Goal: Task Accomplishment & Management: Complete application form

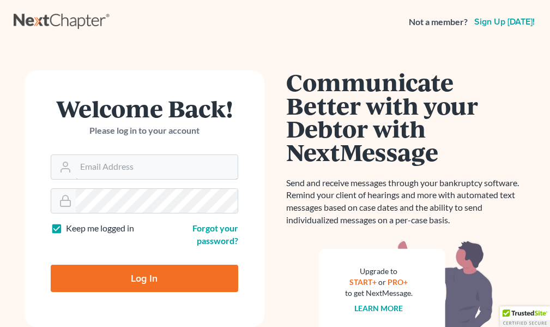
type input "[EMAIL_ADDRESS][DOMAIN_NAME]"
click at [66, 227] on label "Keep me logged in" at bounding box center [100, 228] width 68 height 13
click at [70, 227] on input "Keep me logged in" at bounding box center [73, 225] width 7 height 7
checkbox input "false"
click at [146, 277] on input "Log In" at bounding box center [145, 278] width 188 height 27
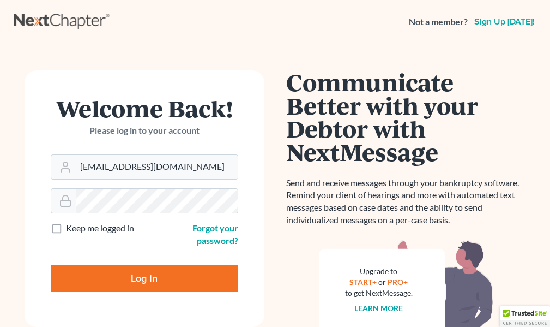
type input "Thinking..."
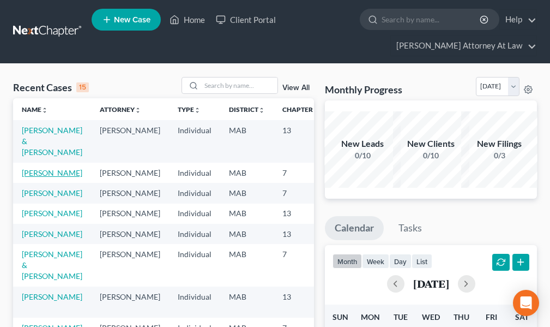
click at [38, 174] on link "[PERSON_NAME]" at bounding box center [52, 172] width 61 height 9
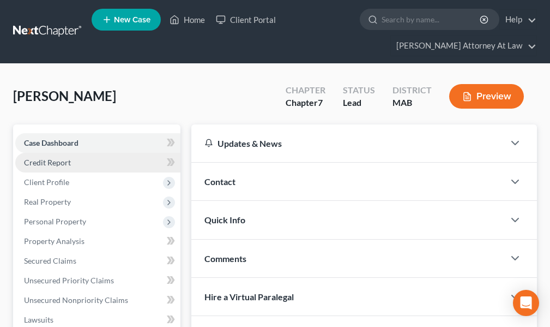
click at [63, 163] on span "Credit Report" at bounding box center [47, 162] width 47 height 9
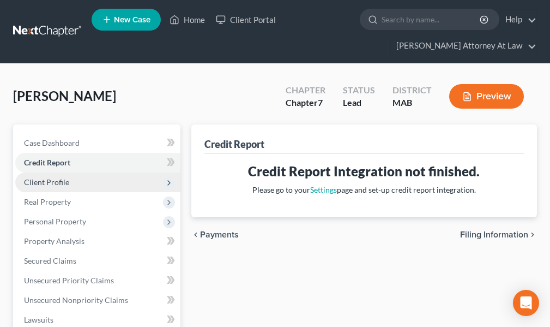
click at [56, 181] on span "Client Profile" at bounding box center [46, 181] width 45 height 9
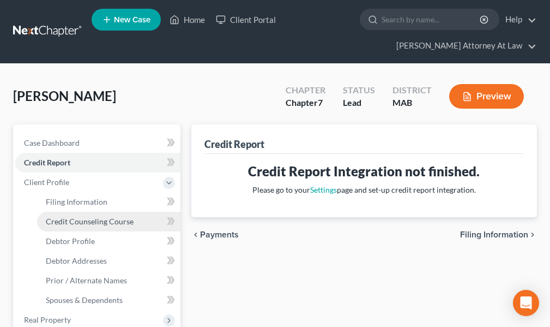
click at [93, 224] on span "Credit Counseling Course" at bounding box center [90, 221] width 88 height 9
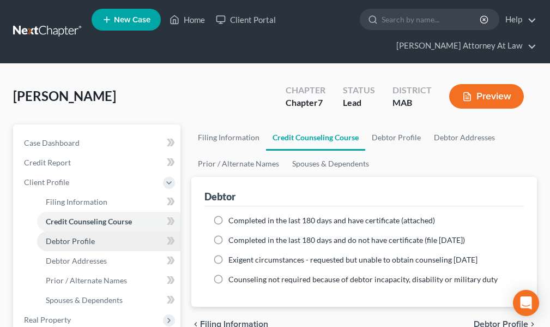
click at [57, 240] on span "Debtor Profile" at bounding box center [70, 240] width 49 height 9
select select "1"
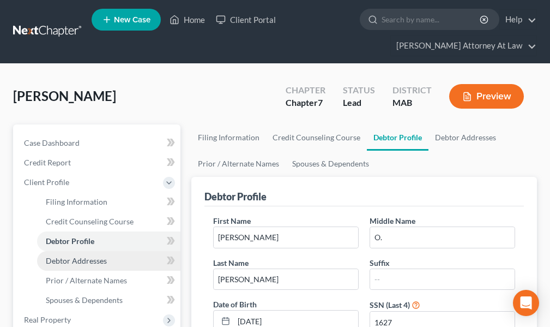
click at [86, 260] on span "Debtor Addresses" at bounding box center [76, 260] width 61 height 9
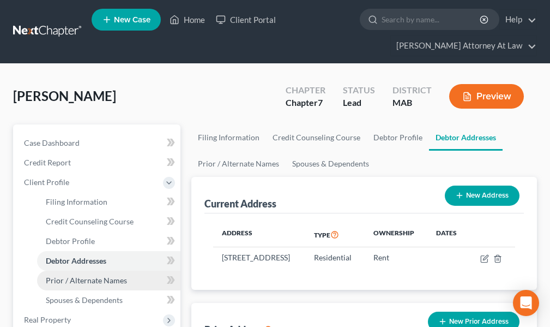
click at [104, 282] on span "Prior / Alternate Names" at bounding box center [86, 280] width 81 height 9
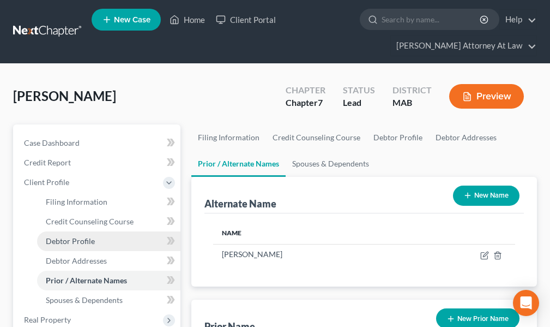
click at [77, 240] on span "Debtor Profile" at bounding box center [70, 240] width 49 height 9
select select "1"
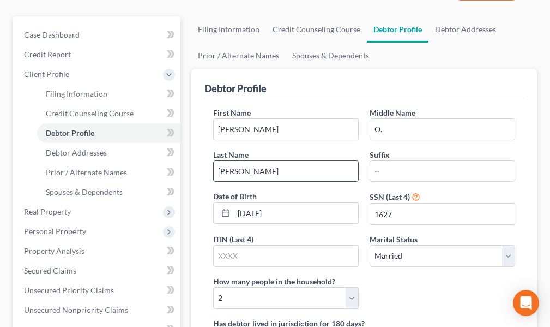
scroll to position [109, 0]
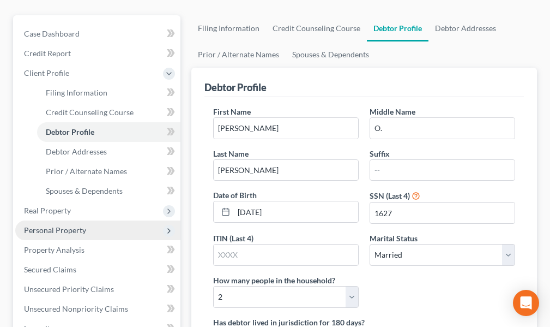
click at [55, 229] on span "Personal Property" at bounding box center [55, 229] width 62 height 9
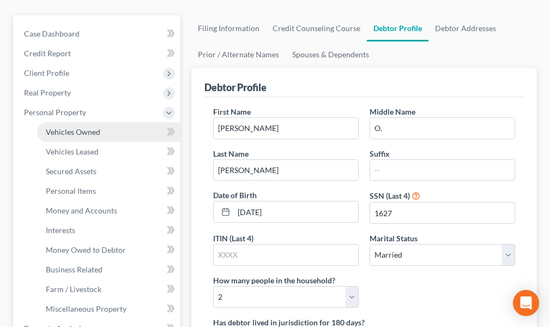
drag, startPoint x: 83, startPoint y: 131, endPoint x: 83, endPoint y: 137, distance: 6.6
click at [83, 131] on span "Vehicles Owned" at bounding box center [73, 131] width 55 height 9
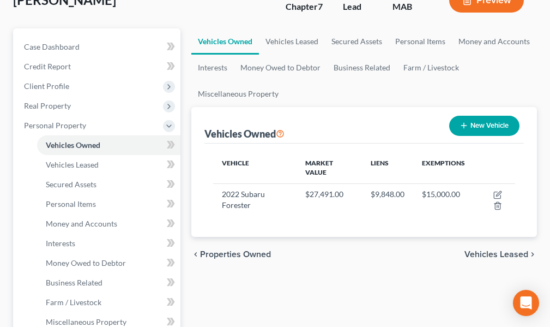
scroll to position [109, 0]
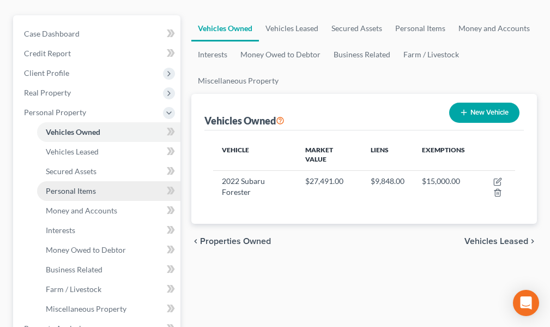
click at [82, 191] on span "Personal Items" at bounding box center [71, 190] width 50 height 9
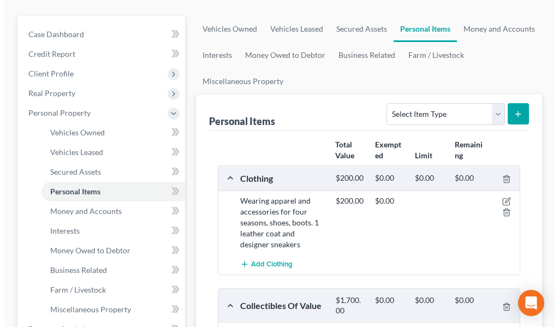
scroll to position [109, 0]
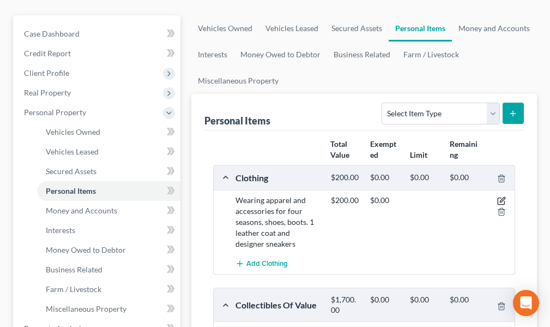
click at [502, 201] on icon "button" at bounding box center [502, 199] width 5 height 5
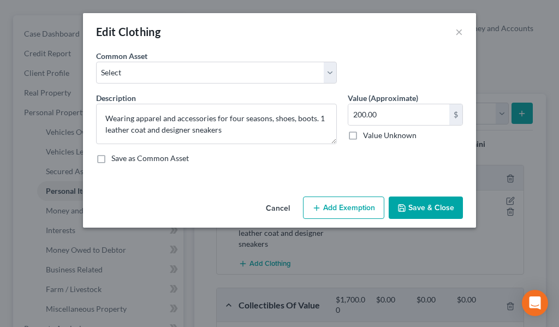
click at [346, 206] on button "Add Exemption" at bounding box center [343, 207] width 81 height 23
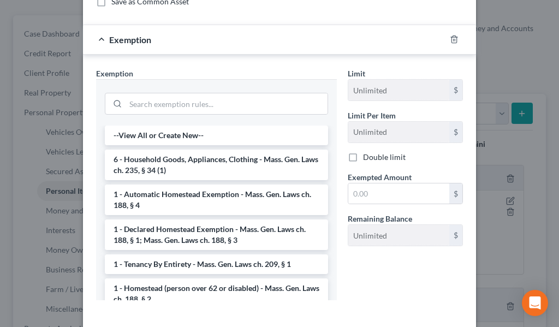
scroll to position [164, 0]
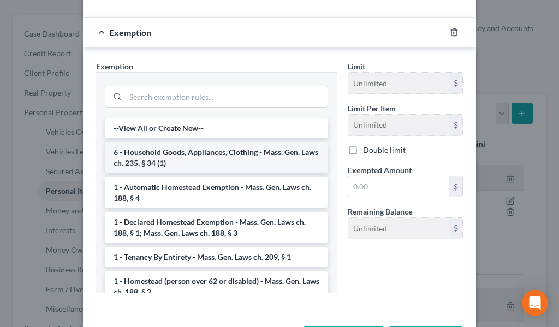
click at [154, 156] on li "6 - Household Goods, Appliances, Clothing - Mass. Gen. Laws ch. 235, § 34 (1)" at bounding box center [216, 157] width 223 height 31
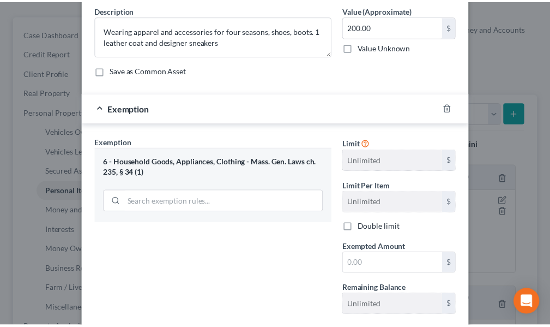
scroll to position [155, 0]
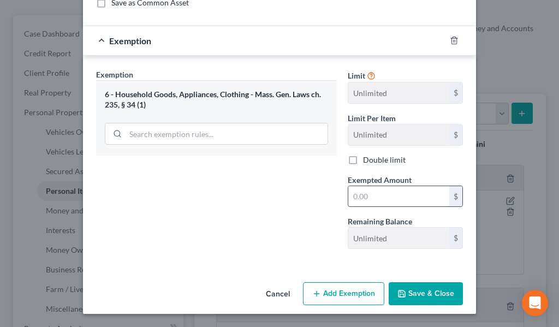
click at [366, 196] on input "text" at bounding box center [398, 196] width 101 height 21
type input "200."
click at [403, 292] on button "Save & Close" at bounding box center [425, 293] width 74 height 23
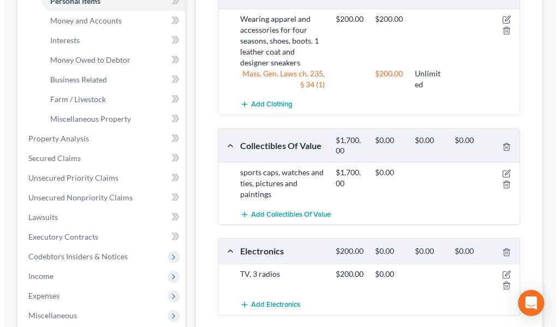
scroll to position [327, 0]
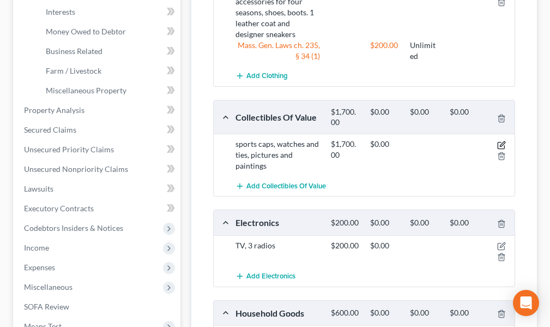
click at [501, 146] on icon "button" at bounding box center [502, 143] width 5 height 5
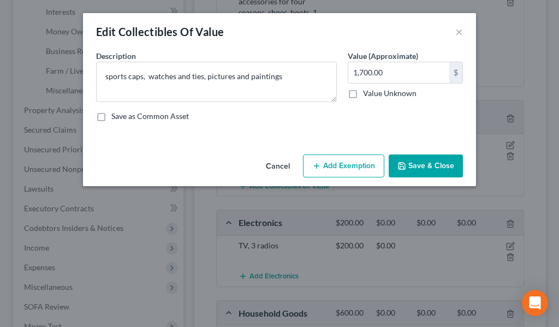
click at [328, 165] on button "Add Exemption" at bounding box center [343, 165] width 81 height 23
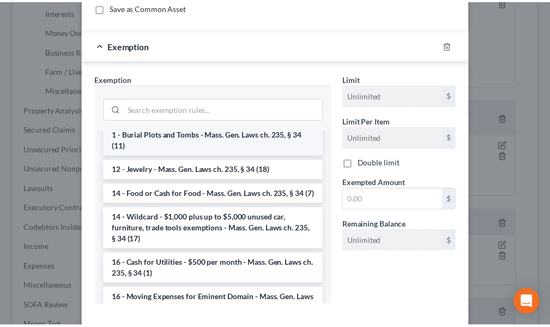
scroll to position [218, 0]
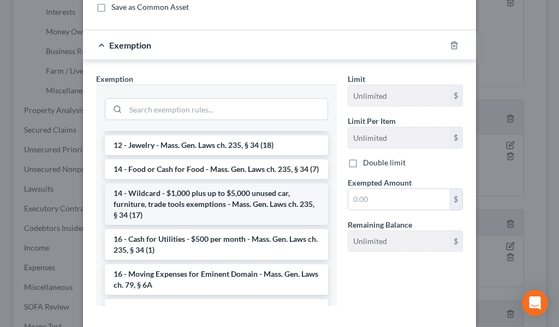
click at [217, 210] on li "14 - Wildcard - $1,000 plus up to $5,000 unused car, furniture, trade tools exe…" at bounding box center [216, 203] width 223 height 41
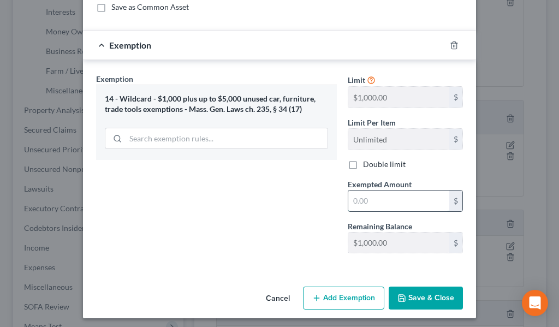
click at [366, 202] on input "text" at bounding box center [398, 200] width 101 height 21
type input "1,700."
click at [414, 294] on button "Save & Close" at bounding box center [425, 297] width 74 height 23
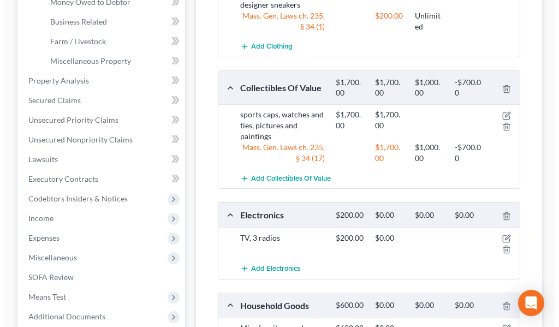
scroll to position [382, 0]
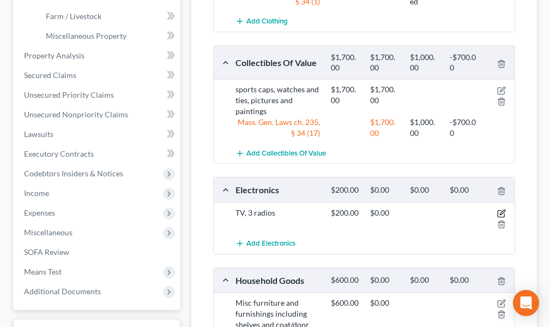
click at [503, 213] on icon "button" at bounding box center [502, 211] width 5 height 5
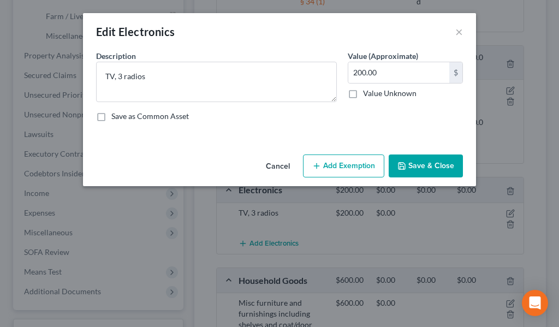
click at [342, 166] on button "Add Exemption" at bounding box center [343, 165] width 81 height 23
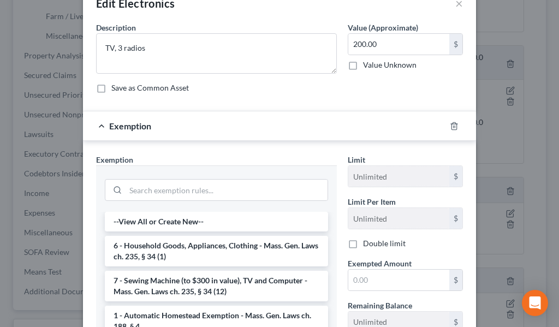
scroll to position [55, 0]
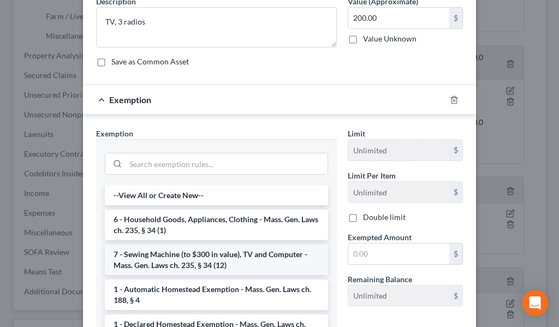
click at [162, 254] on li "7 - Sewing Machine (to $300 in value), TV and Computer - Mass. Gen. Laws ch. 23…" at bounding box center [216, 259] width 223 height 31
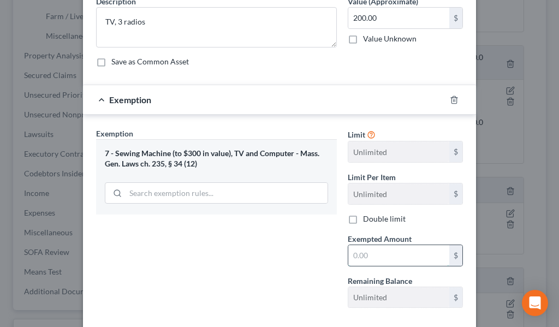
click at [353, 258] on input "text" at bounding box center [398, 255] width 101 height 21
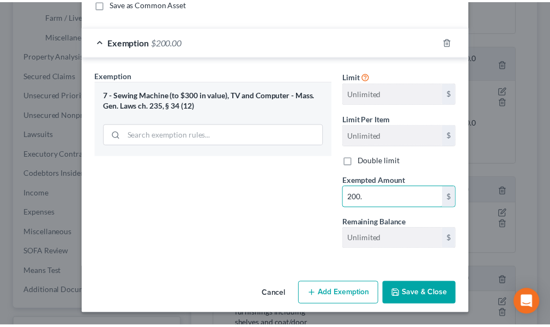
scroll to position [113, 0]
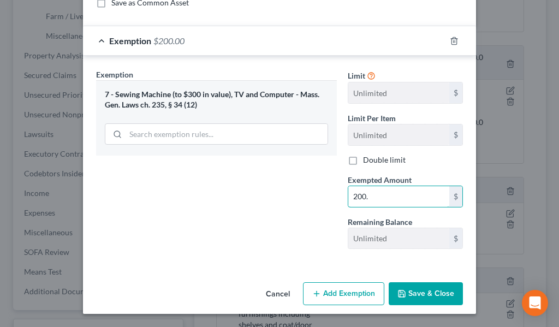
type input "200."
click at [411, 291] on button "Save & Close" at bounding box center [425, 293] width 74 height 23
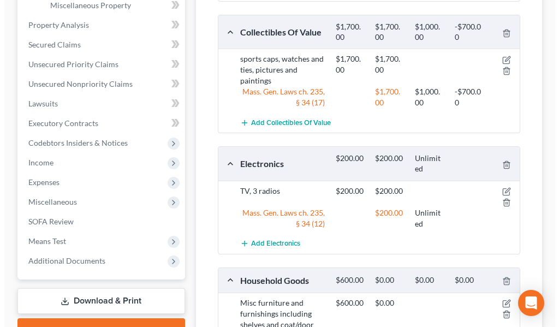
scroll to position [491, 0]
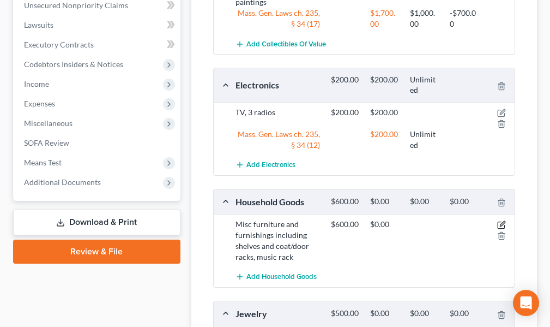
click at [500, 225] on icon "button" at bounding box center [502, 224] width 9 height 9
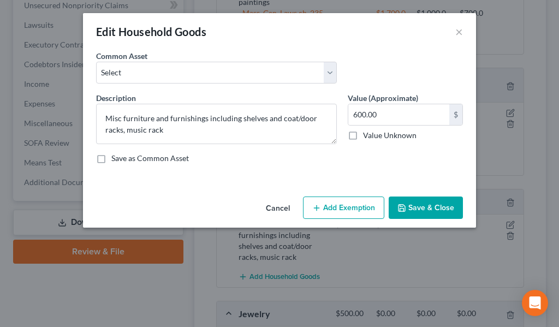
click at [347, 208] on button "Add Exemption" at bounding box center [343, 207] width 81 height 23
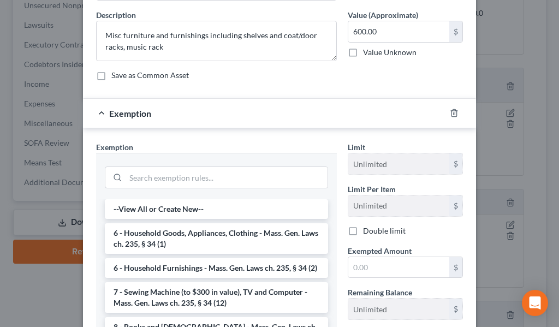
scroll to position [109, 0]
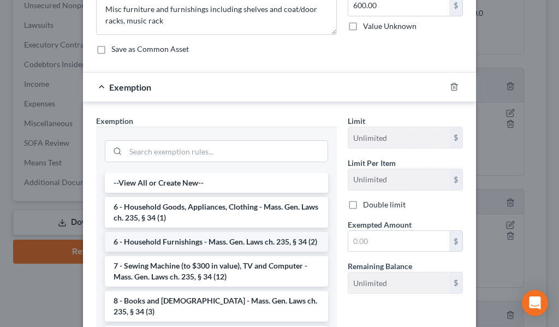
click at [202, 240] on li "6 - Household Furnishings - Mass. Gen. Laws ch. 235, § 34 (2)" at bounding box center [216, 242] width 223 height 20
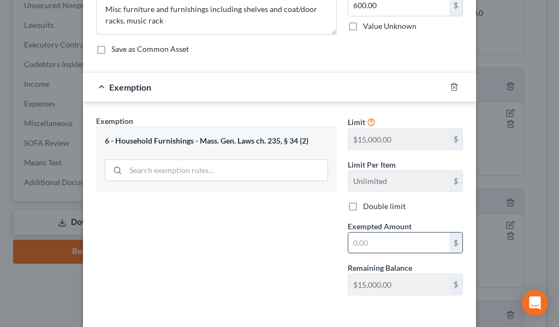
click at [358, 243] on input "text" at bounding box center [398, 242] width 101 height 21
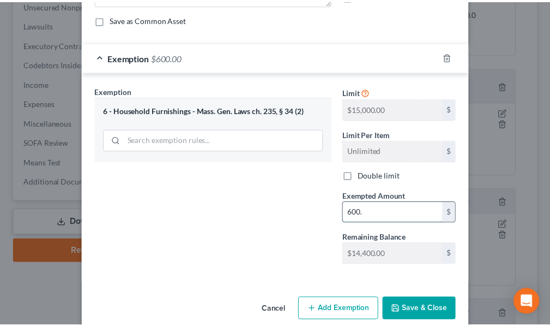
scroll to position [155, 0]
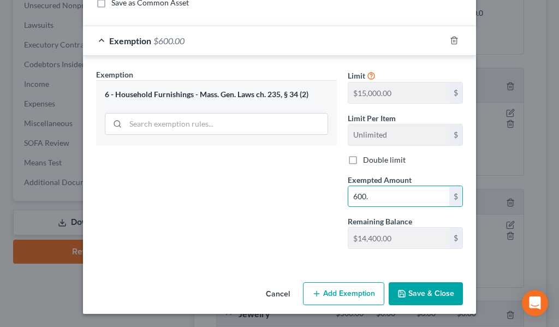
type input "600."
click at [414, 296] on button "Save & Close" at bounding box center [425, 293] width 74 height 23
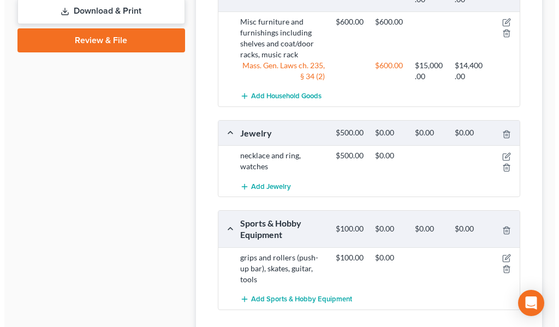
scroll to position [709, 0]
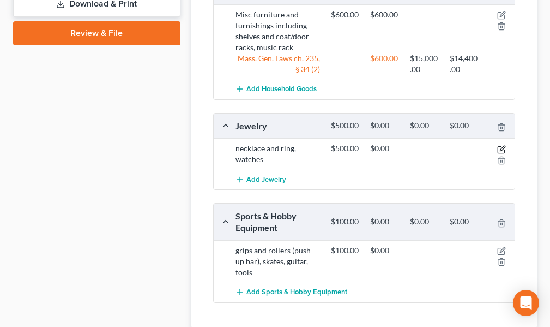
click at [502, 150] on icon "button" at bounding box center [502, 148] width 5 height 5
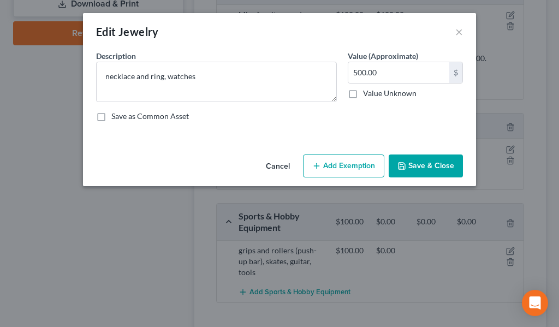
click at [325, 163] on button "Add Exemption" at bounding box center [343, 165] width 81 height 23
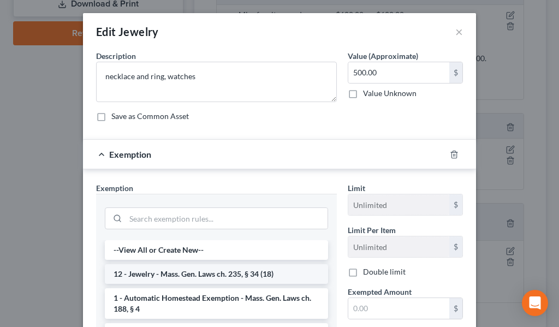
click at [187, 276] on li "12 - Jewelry - Mass. Gen. Laws ch. 235, § 34 (18)" at bounding box center [216, 274] width 223 height 20
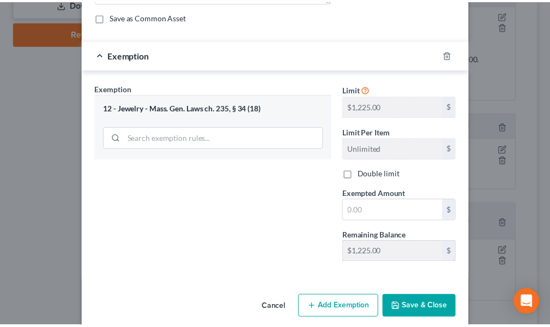
scroll to position [109, 0]
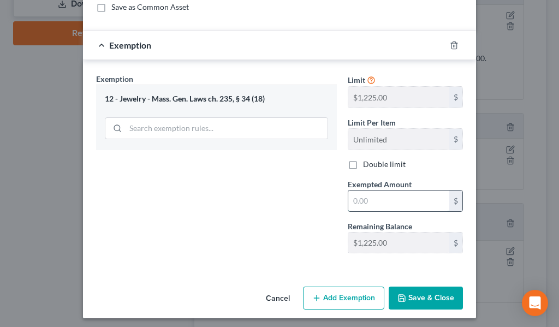
click at [364, 203] on input "text" at bounding box center [398, 200] width 101 height 21
type input "500."
click at [412, 298] on button "Save & Close" at bounding box center [425, 297] width 74 height 23
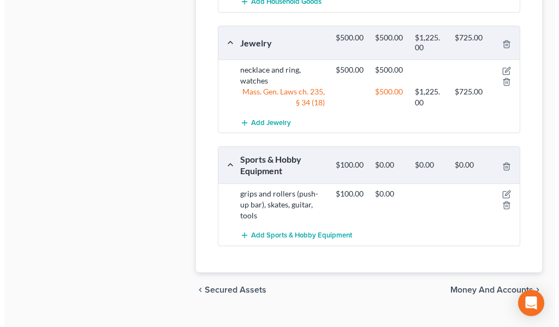
scroll to position [807, 0]
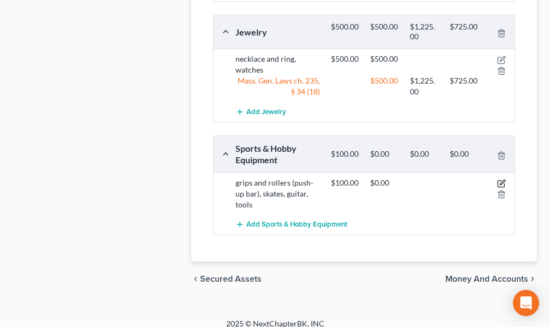
click at [502, 180] on icon "button" at bounding box center [502, 183] width 9 height 9
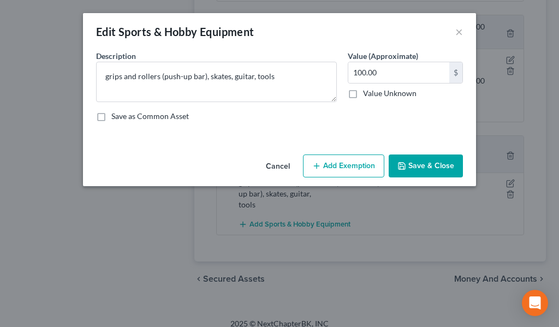
click at [338, 166] on button "Add Exemption" at bounding box center [343, 165] width 81 height 23
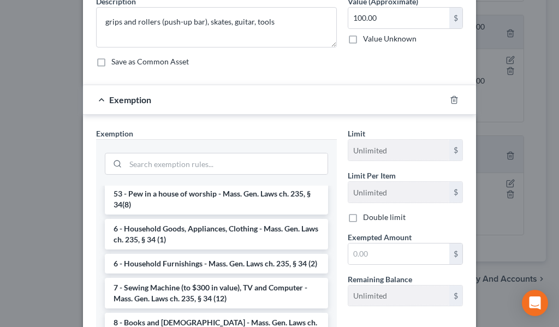
scroll to position [1582, 0]
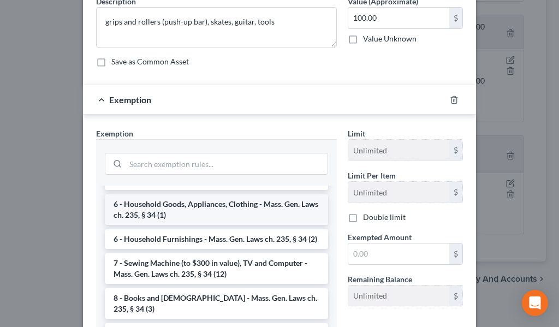
click at [209, 225] on li "6 - Household Goods, Appliances, Clothing - Mass. Gen. Laws ch. 235, § 34 (1)" at bounding box center [216, 209] width 223 height 31
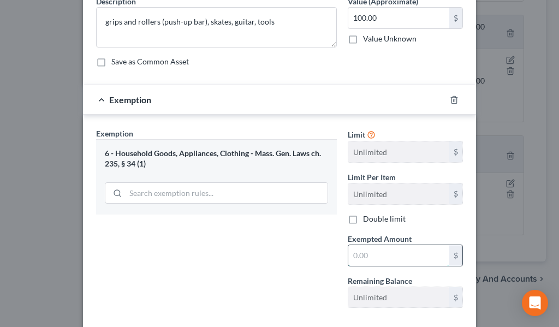
click at [348, 258] on input "text" at bounding box center [398, 255] width 101 height 21
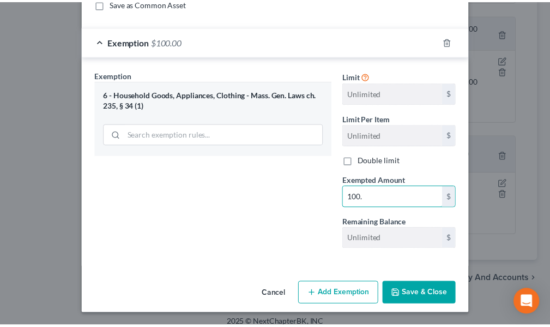
scroll to position [113, 0]
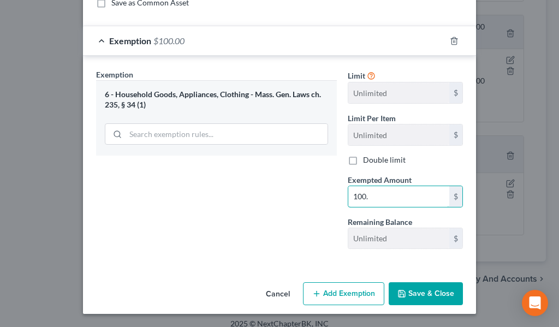
type input "100."
click at [413, 292] on button "Save & Close" at bounding box center [425, 293] width 74 height 23
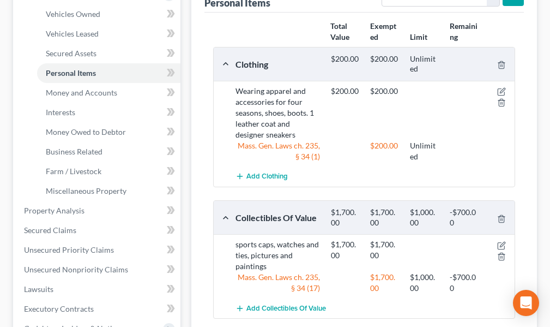
scroll to position [207, 0]
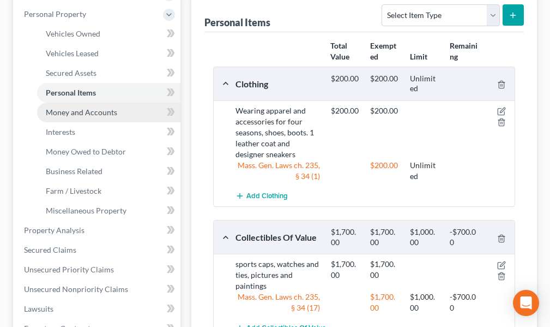
click at [82, 113] on span "Money and Accounts" at bounding box center [81, 111] width 71 height 9
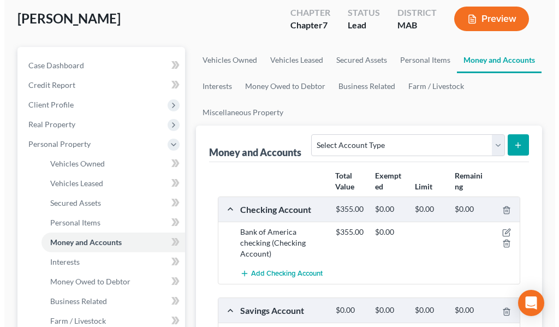
scroll to position [109, 0]
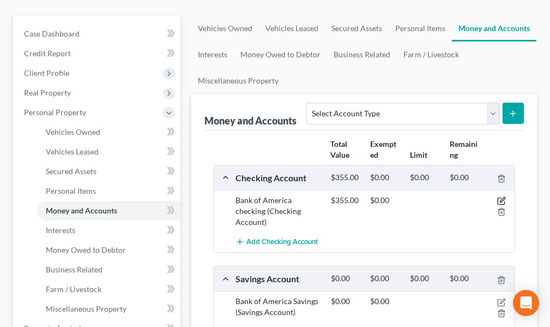
click at [501, 198] on icon "button" at bounding box center [501, 201] width 7 height 7
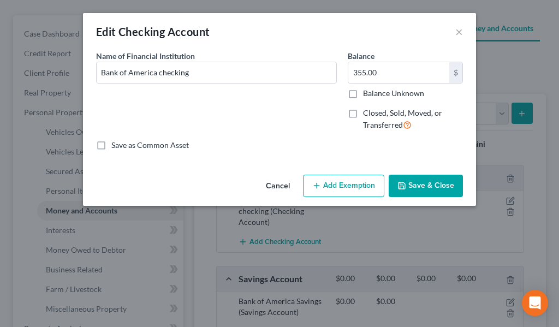
click at [345, 186] on button "Add Exemption" at bounding box center [343, 186] width 81 height 23
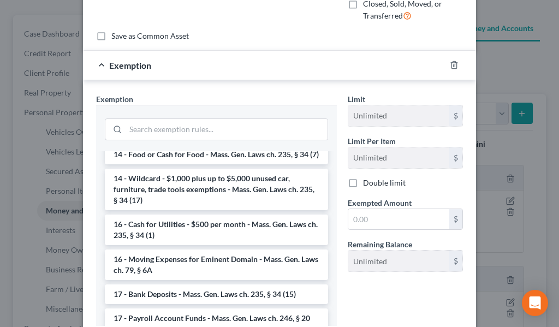
scroll to position [273, 0]
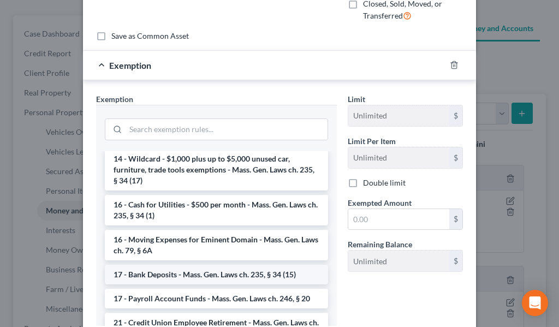
click at [244, 284] on li "17 - Bank Deposits - Mass. Gen. Laws ch. 235, § 34 (15)" at bounding box center [216, 275] width 223 height 20
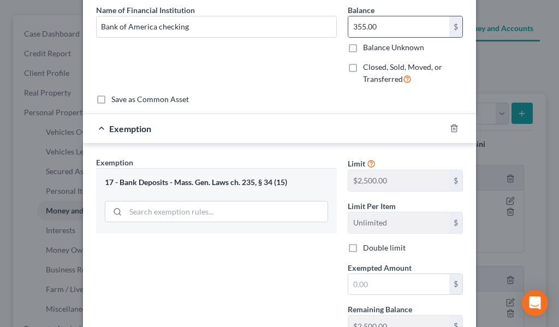
scroll to position [134, 0]
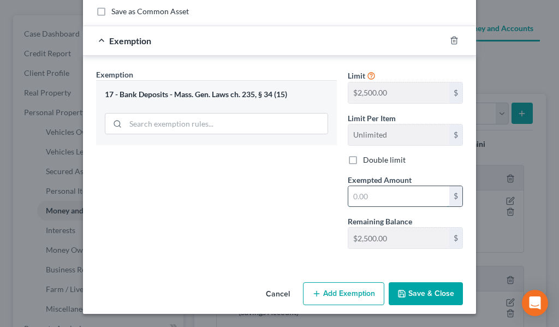
click at [366, 193] on input "text" at bounding box center [398, 196] width 101 height 21
type input "355."
click at [356, 294] on button "Add Exemption" at bounding box center [343, 293] width 81 height 23
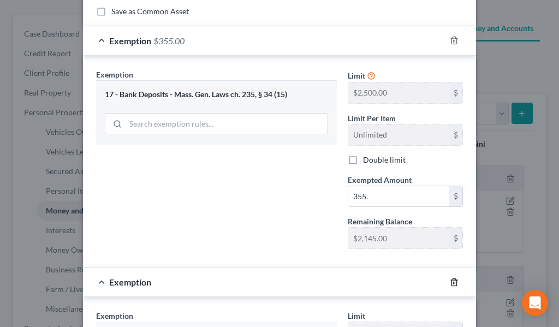
click at [451, 283] on icon "button" at bounding box center [454, 282] width 9 height 9
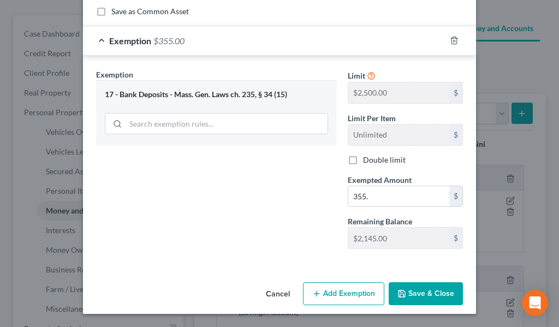
click at [414, 290] on button "Save & Close" at bounding box center [425, 293] width 74 height 23
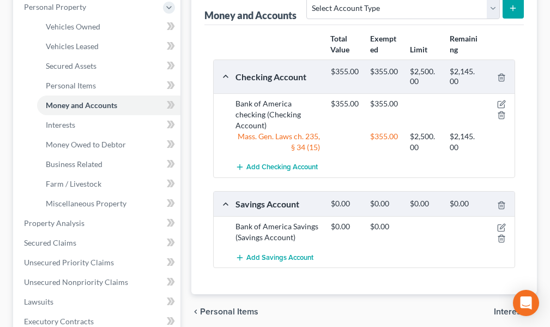
scroll to position [218, 0]
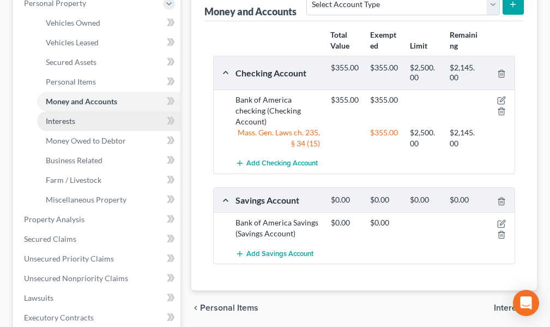
click at [57, 122] on span "Interests" at bounding box center [60, 120] width 29 height 9
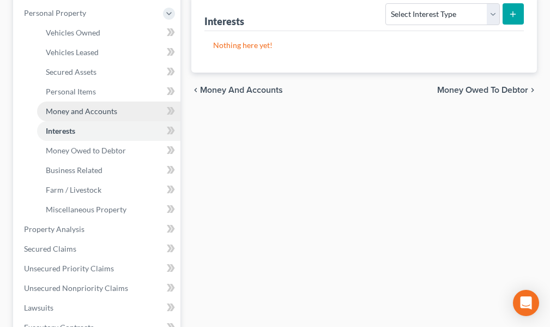
scroll to position [218, 0]
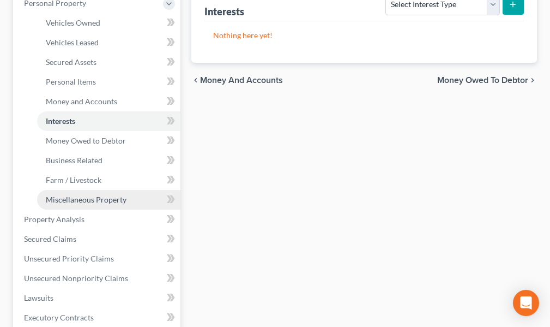
click at [107, 200] on span "Miscellaneous Property" at bounding box center [86, 199] width 81 height 9
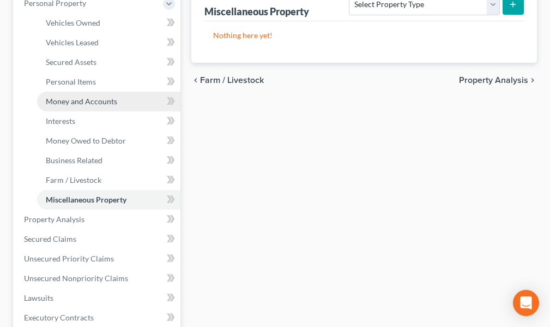
scroll to position [164, 0]
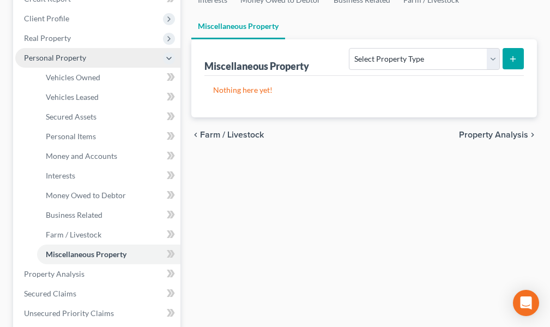
click at [169, 55] on icon at bounding box center [169, 58] width 9 height 9
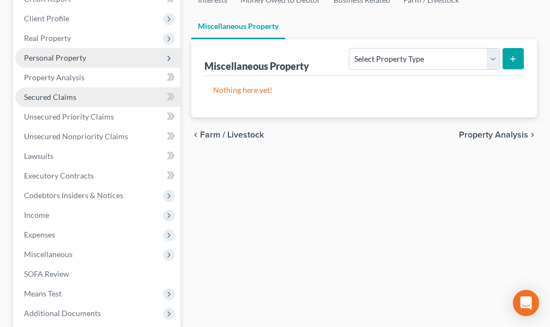
click at [71, 95] on span "Secured Claims" at bounding box center [50, 96] width 52 height 9
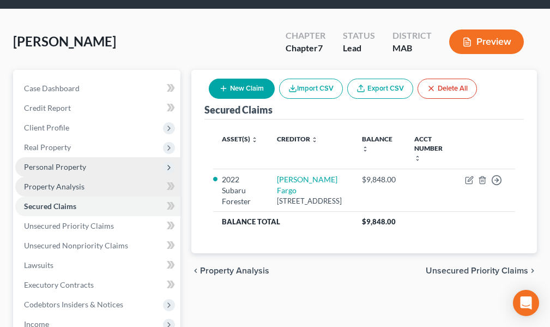
scroll to position [109, 0]
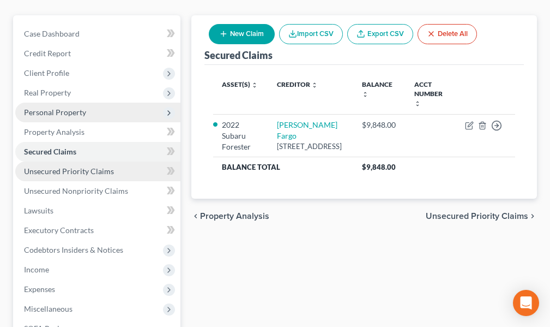
click at [70, 172] on span "Unsecured Priority Claims" at bounding box center [69, 170] width 90 height 9
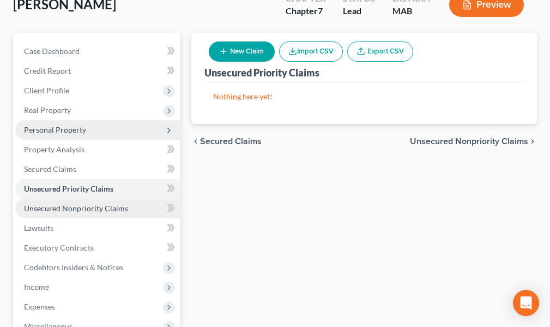
scroll to position [109, 0]
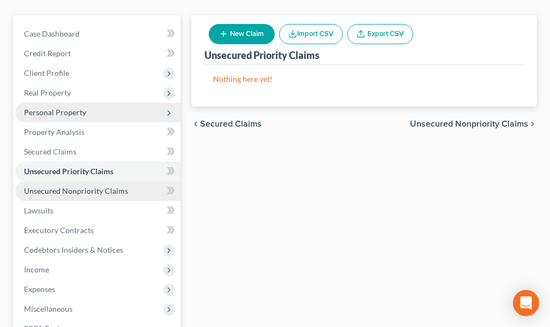
click at [77, 190] on span "Unsecured Nonpriority Claims" at bounding box center [76, 190] width 104 height 9
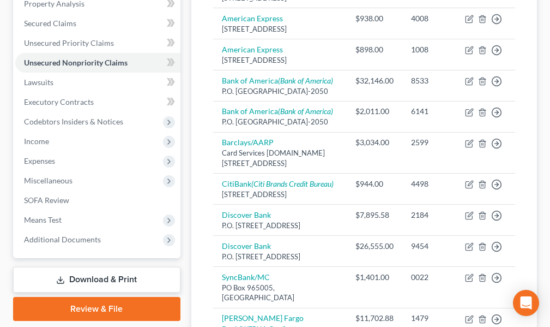
scroll to position [212, 0]
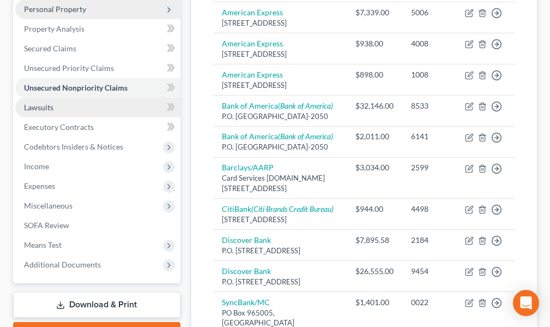
click at [43, 110] on span "Lawsuits" at bounding box center [38, 107] width 29 height 9
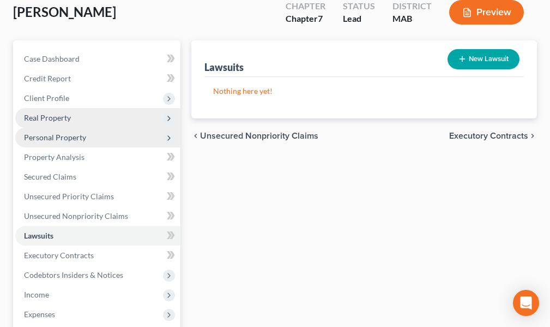
scroll to position [164, 0]
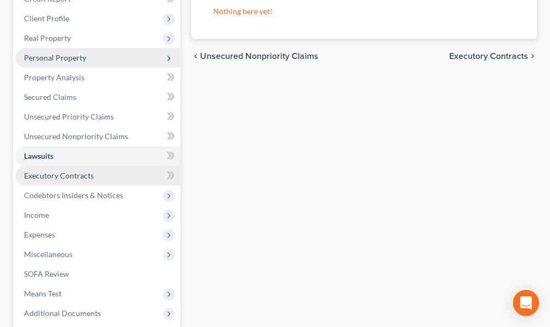
click at [89, 175] on span "Executory Contracts" at bounding box center [59, 175] width 70 height 9
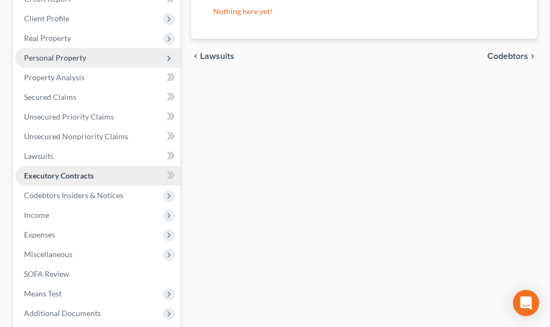
scroll to position [218, 0]
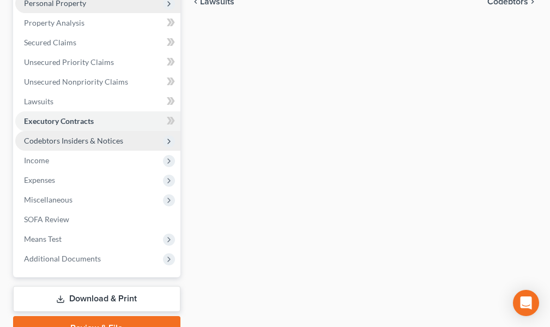
click at [87, 140] on span "Codebtors Insiders & Notices" at bounding box center [73, 140] width 99 height 9
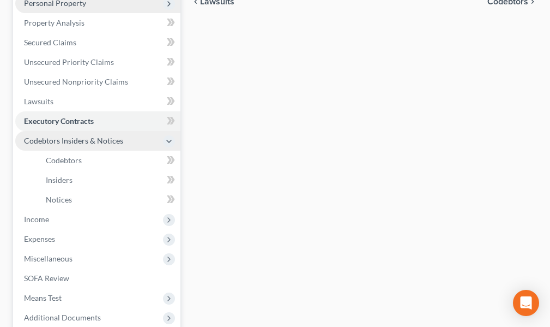
click at [170, 142] on icon at bounding box center [169, 141] width 9 height 9
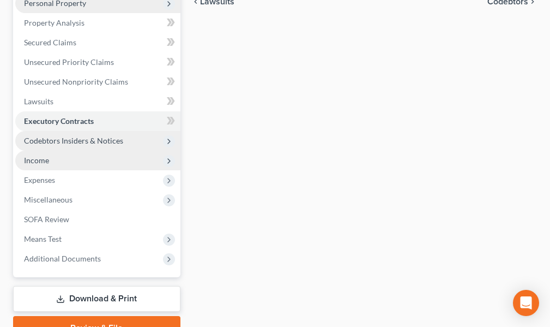
click at [37, 161] on span "Income" at bounding box center [36, 159] width 25 height 9
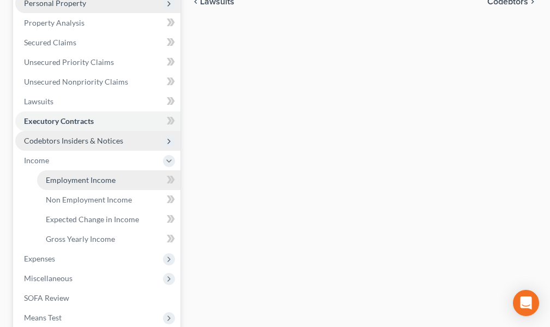
click at [69, 180] on span "Employment Income" at bounding box center [81, 179] width 70 height 9
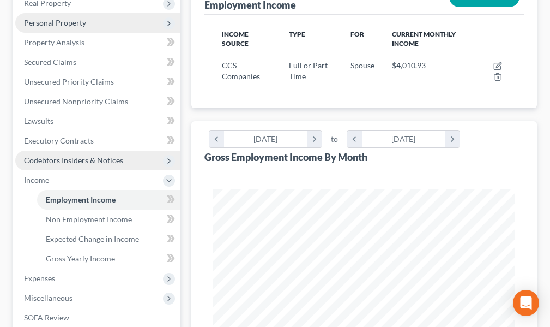
scroll to position [218, 0]
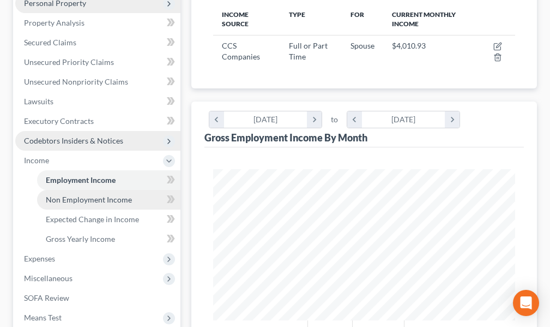
click at [93, 199] on span "Non Employment Income" at bounding box center [89, 199] width 86 height 9
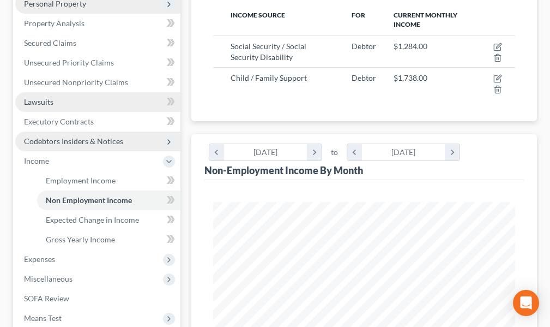
scroll to position [218, 0]
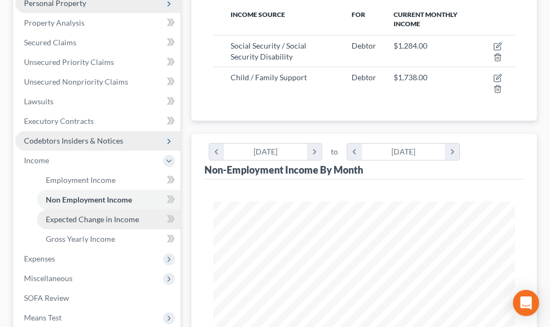
click at [117, 219] on span "Expected Change in Income" at bounding box center [92, 218] width 93 height 9
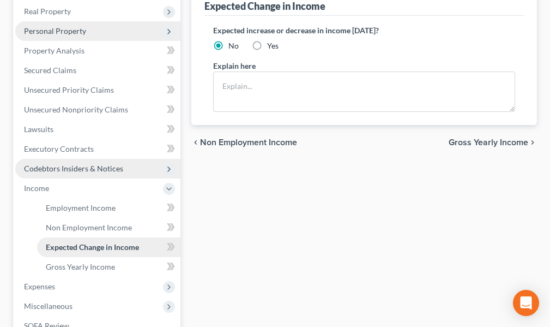
scroll to position [218, 0]
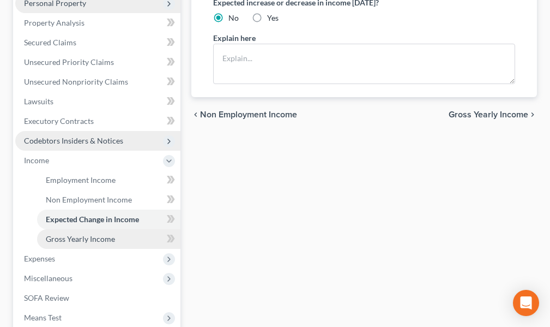
click at [107, 238] on span "Gross Yearly Income" at bounding box center [80, 238] width 69 height 9
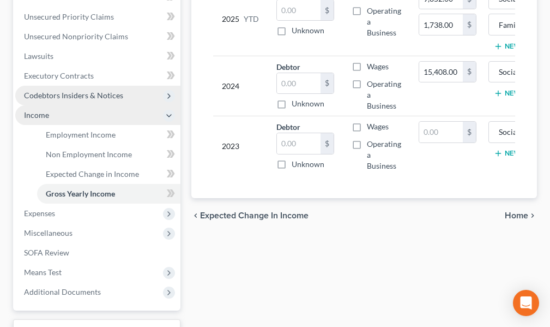
scroll to position [273, 0]
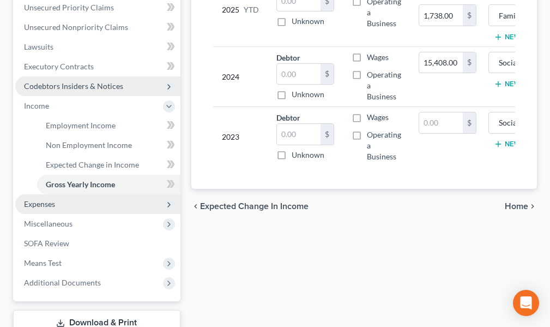
click at [41, 205] on span "Expenses" at bounding box center [39, 203] width 31 height 9
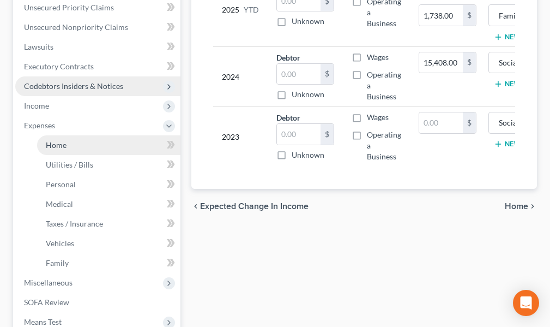
click at [62, 146] on span "Home" at bounding box center [56, 144] width 21 height 9
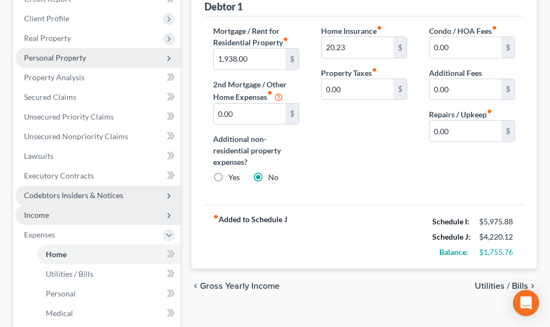
scroll to position [218, 0]
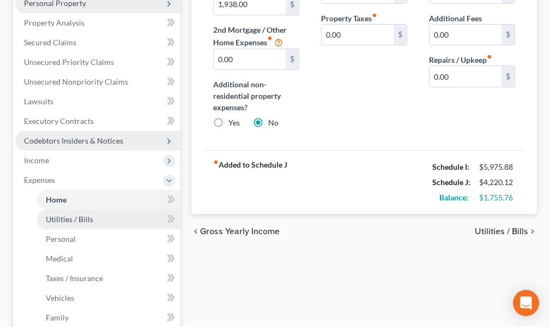
click at [69, 220] on span "Utilities / Bills" at bounding box center [69, 218] width 47 height 9
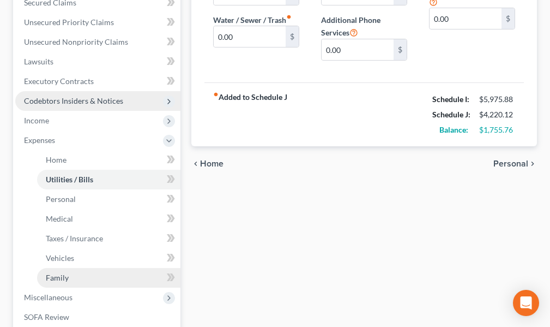
scroll to position [273, 0]
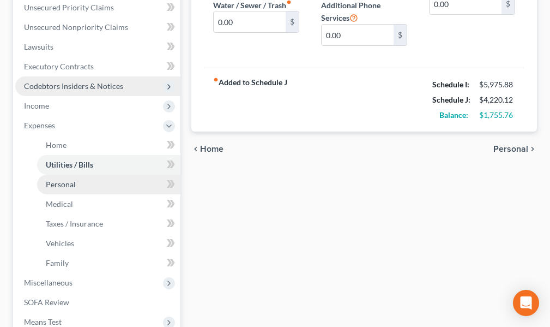
click at [56, 183] on span "Personal" at bounding box center [61, 183] width 30 height 9
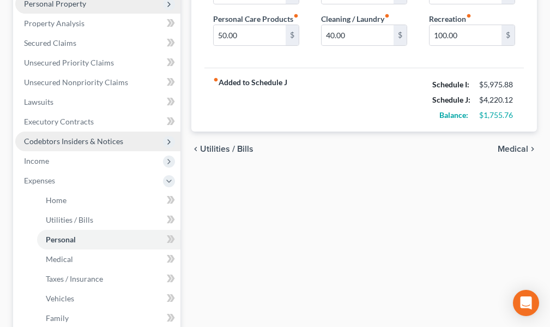
scroll to position [218, 0]
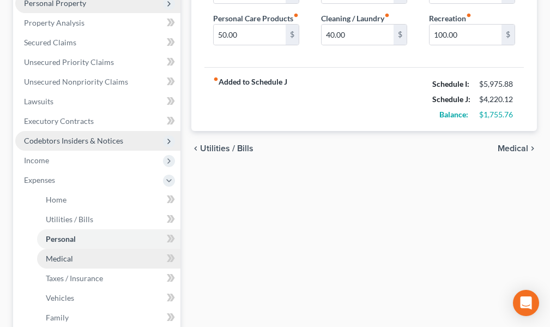
click at [68, 258] on span "Medical" at bounding box center [59, 258] width 27 height 9
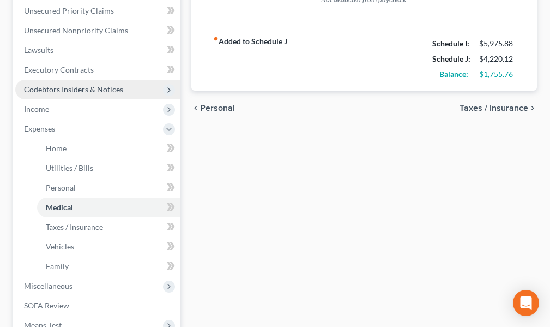
scroll to position [273, 0]
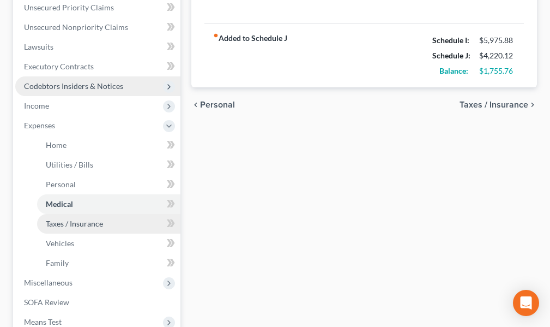
click at [87, 224] on span "Taxes / Insurance" at bounding box center [74, 223] width 57 height 9
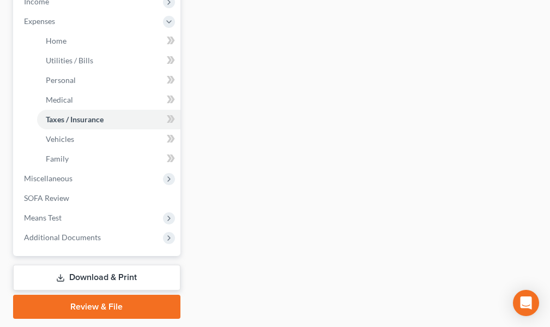
scroll to position [382, 0]
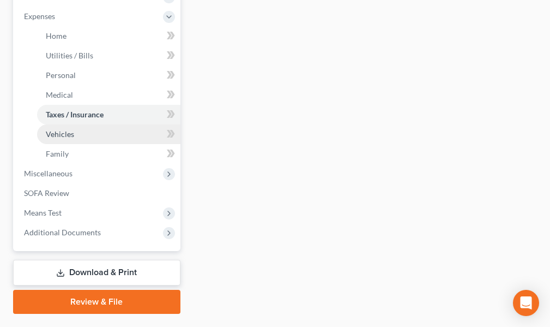
click at [61, 135] on span "Vehicles" at bounding box center [60, 133] width 28 height 9
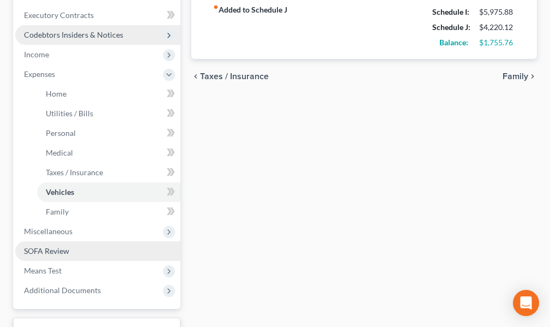
scroll to position [327, 0]
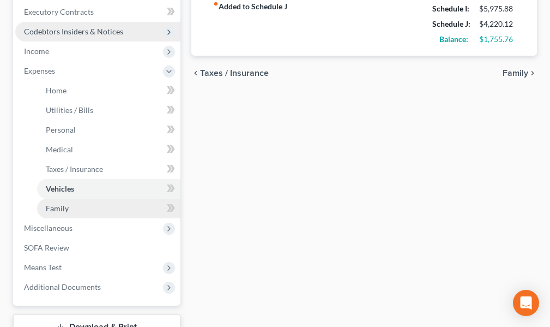
click at [55, 209] on span "Family" at bounding box center [57, 207] width 23 height 9
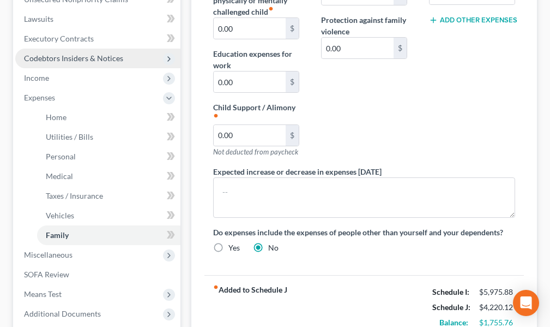
scroll to position [327, 0]
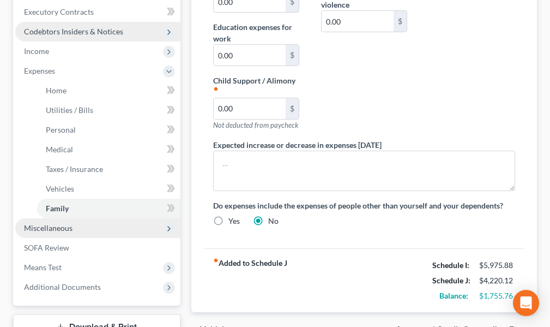
click at [47, 227] on span "Miscellaneous" at bounding box center [48, 227] width 49 height 9
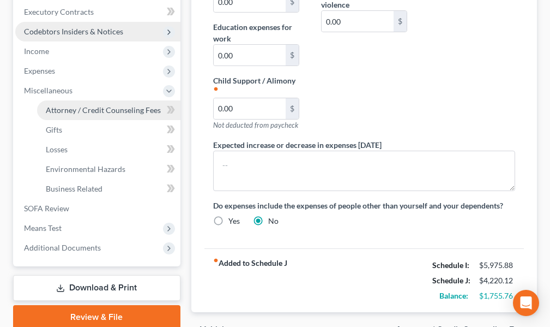
click at [84, 109] on span "Attorney / Credit Counseling Fees" at bounding box center [103, 109] width 115 height 9
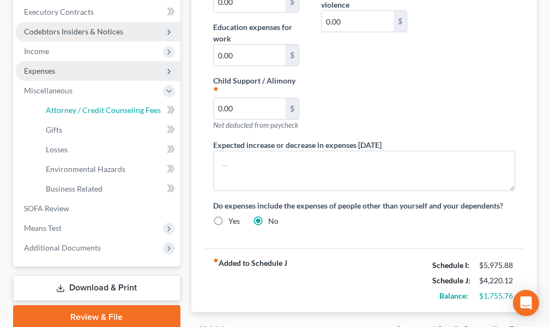
select select "0"
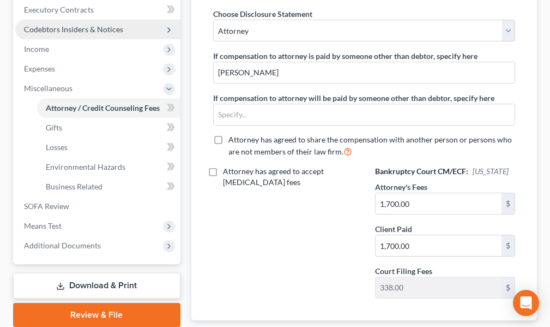
scroll to position [382, 0]
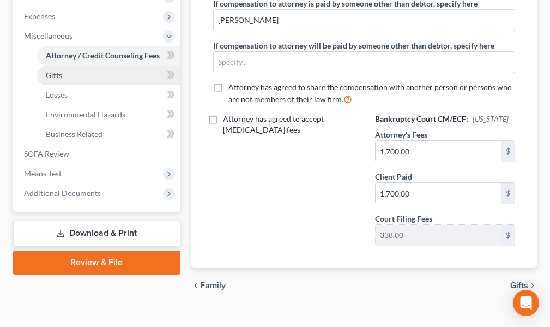
click at [52, 74] on span "Gifts" at bounding box center [54, 74] width 16 height 9
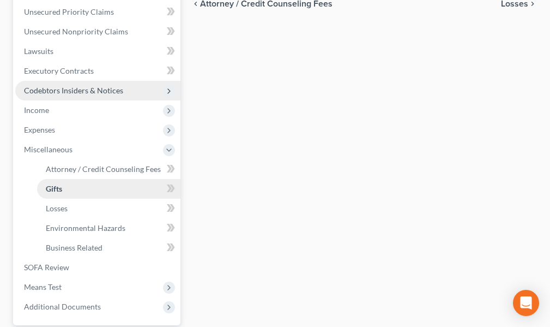
scroll to position [273, 0]
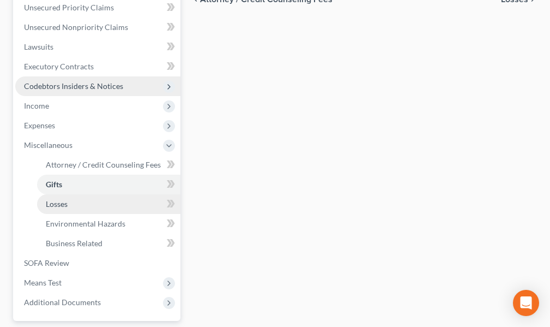
click at [58, 205] on span "Losses" at bounding box center [57, 203] width 22 height 9
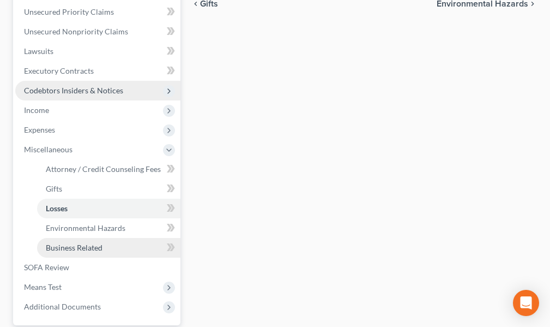
scroll to position [273, 0]
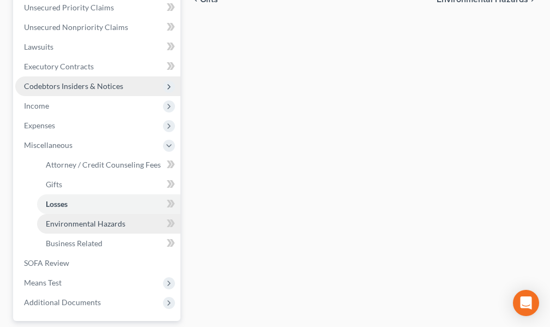
click at [73, 224] on span "Environmental Hazards" at bounding box center [86, 223] width 80 height 9
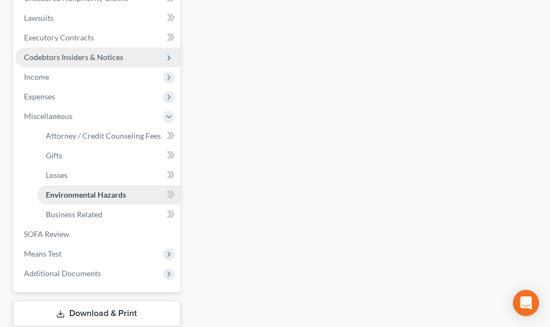
scroll to position [327, 0]
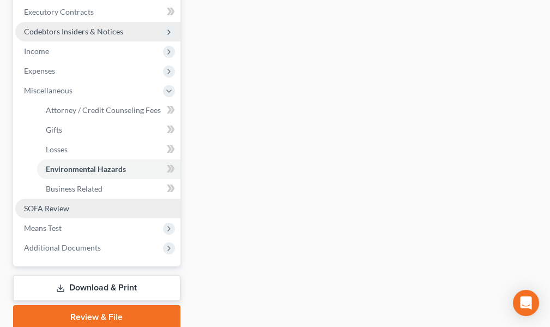
click at [58, 210] on span "SOFA Review" at bounding box center [46, 207] width 45 height 9
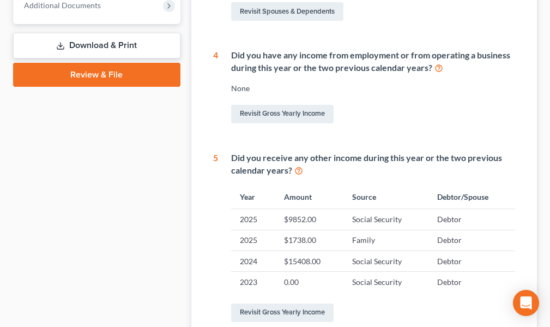
scroll to position [491, 0]
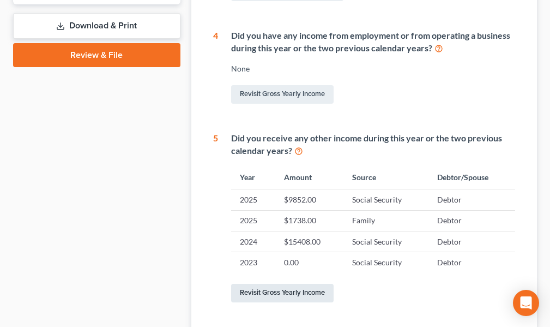
click at [268, 290] on link "Revisit Gross Yearly Income" at bounding box center [282, 293] width 103 height 19
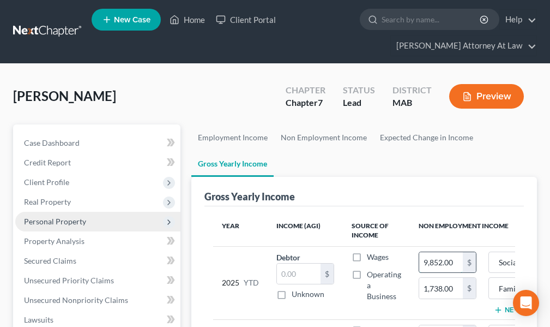
click at [456, 261] on input "9,852.00" at bounding box center [442, 262] width 44 height 21
click at [472, 266] on div "$" at bounding box center [469, 262] width 13 height 21
click at [445, 265] on input "0" at bounding box center [442, 262] width 44 height 21
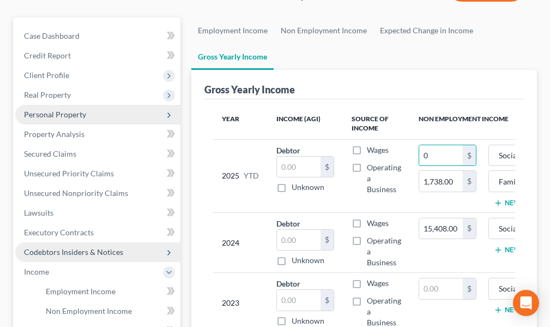
scroll to position [112, 0]
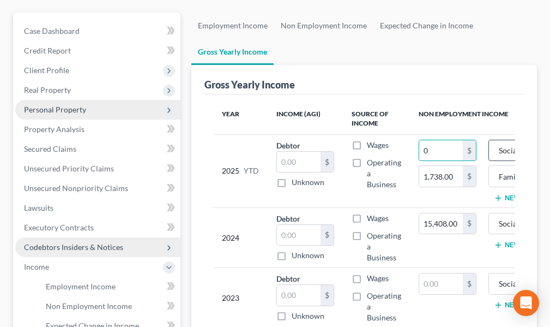
click at [505, 152] on input "Social Security" at bounding box center [544, 150] width 99 height 21
click at [429, 151] on input "0" at bounding box center [442, 150] width 44 height 21
click at [423, 147] on input "0" at bounding box center [442, 150] width 44 height 21
type input "11,556.00"
click at [459, 178] on input "1,738.00" at bounding box center [442, 176] width 44 height 21
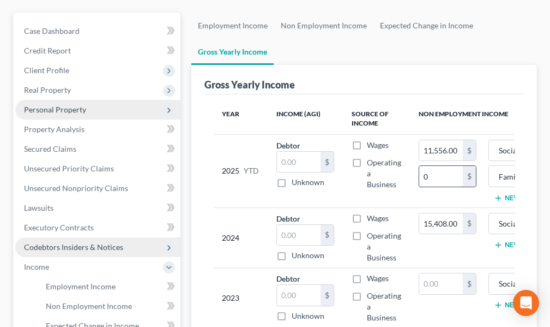
click at [423, 175] on input "0" at bounding box center [442, 176] width 44 height 21
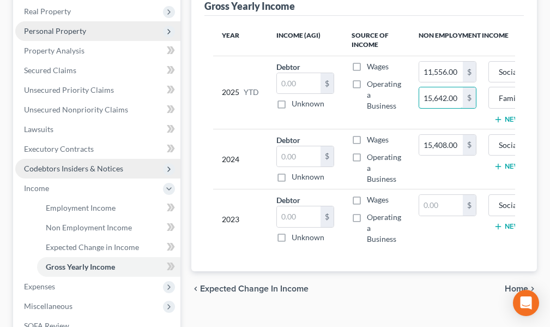
scroll to position [221, 0]
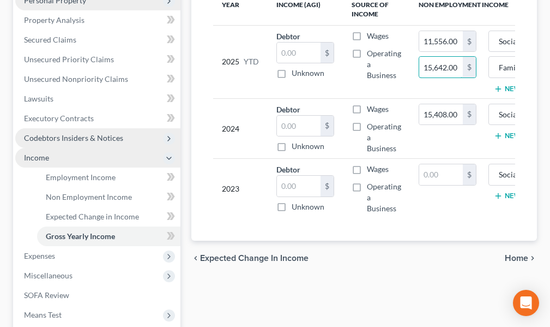
type input "15,642.00"
click at [34, 157] on span "Income" at bounding box center [36, 157] width 25 height 9
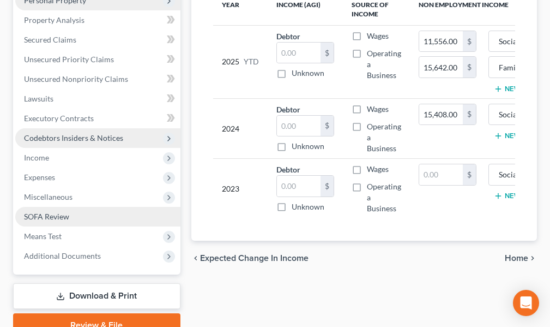
click at [34, 215] on span "SOFA Review" at bounding box center [46, 216] width 45 height 9
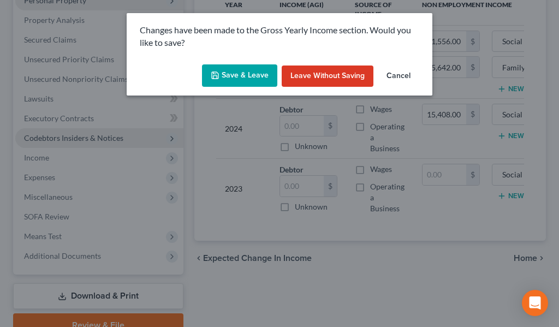
click at [250, 74] on button "Save & Leave" at bounding box center [239, 75] width 75 height 23
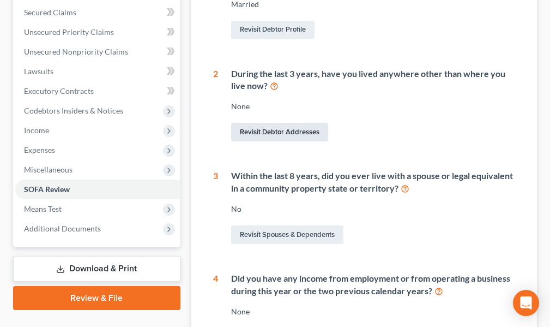
scroll to position [93, 0]
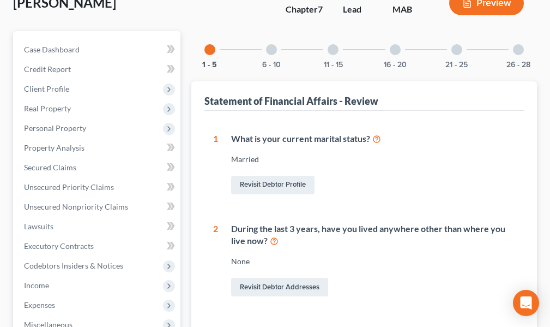
click at [270, 51] on div at bounding box center [271, 49] width 11 height 11
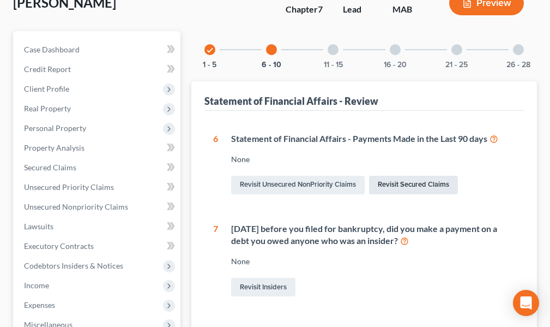
click at [386, 184] on link "Revisit Secured Claims" at bounding box center [413, 185] width 89 height 19
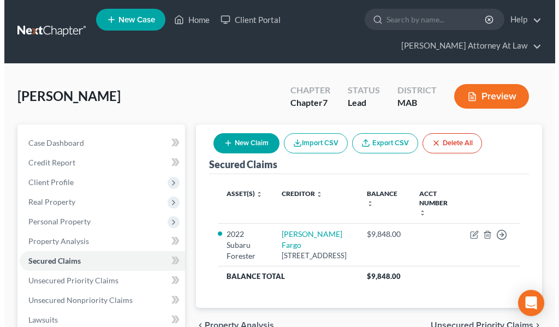
scroll to position [55, 0]
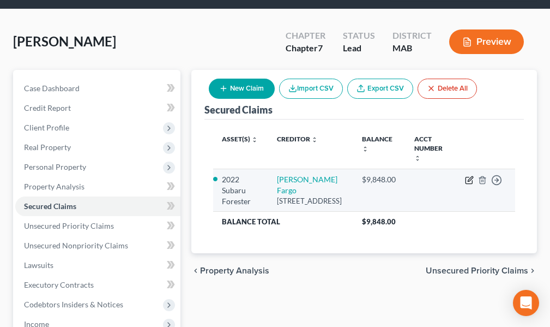
click at [469, 176] on icon "button" at bounding box center [469, 180] width 9 height 9
select select "16"
select select "2"
select select "4"
select select "0"
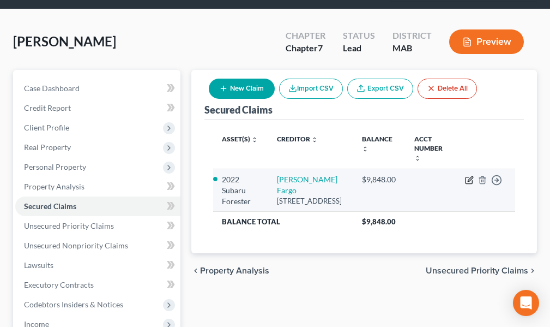
select select "0"
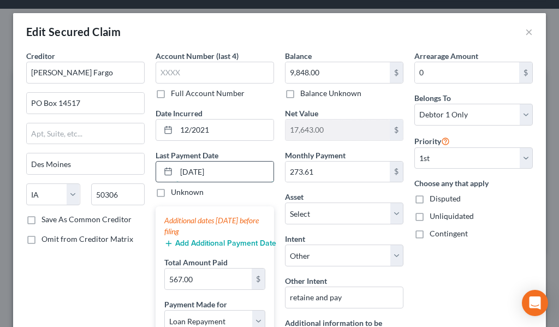
click at [220, 175] on input "[DATE]" at bounding box center [224, 171] width 97 height 21
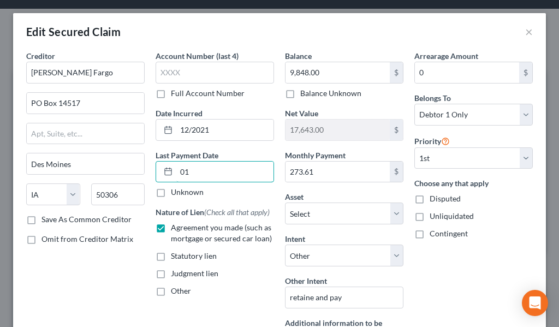
type input "0"
type input "[DATE]"
select select "2"
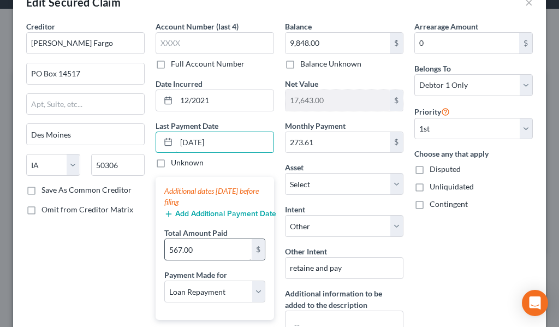
scroll to position [109, 0]
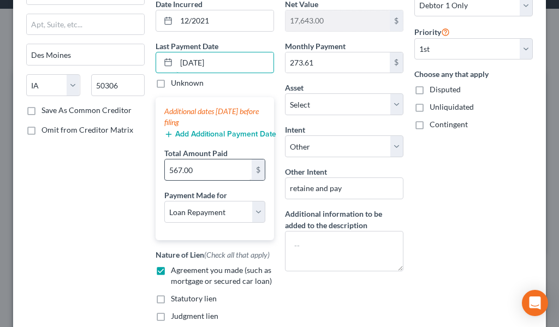
type input "[DATE]"
click at [195, 169] on input "567.00" at bounding box center [208, 169] width 87 height 21
type input "820.83"
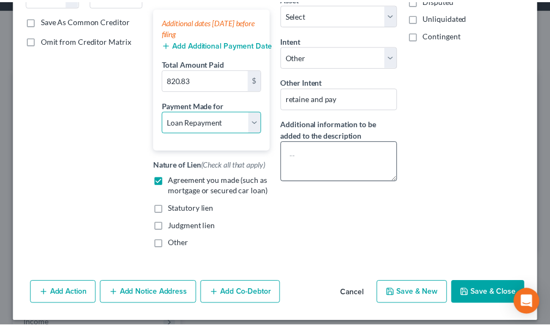
scroll to position [207, 0]
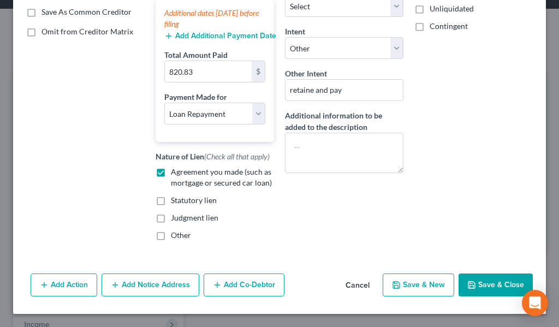
click at [483, 283] on button "Save & Close" at bounding box center [495, 284] width 74 height 23
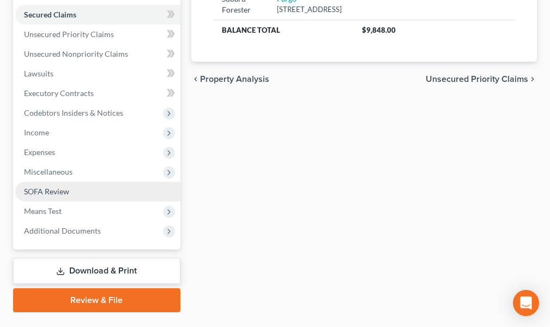
scroll to position [273, 0]
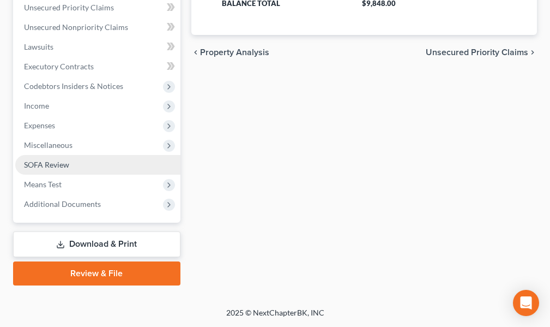
click at [40, 164] on span "SOFA Review" at bounding box center [46, 164] width 45 height 9
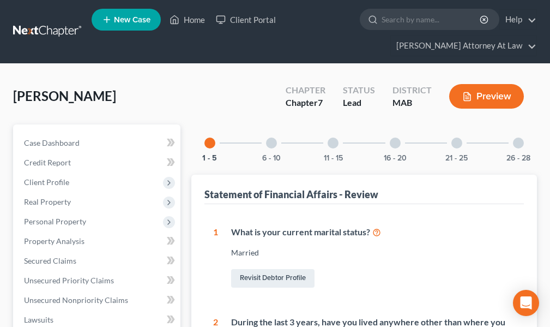
click at [273, 143] on div at bounding box center [271, 142] width 11 height 11
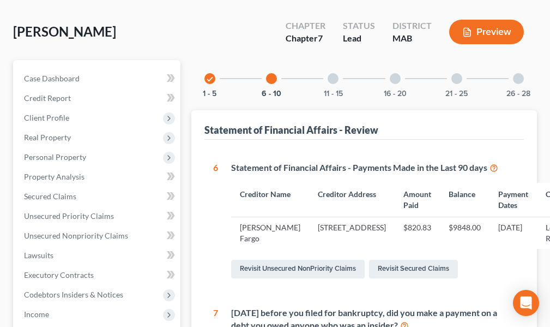
scroll to position [22, 0]
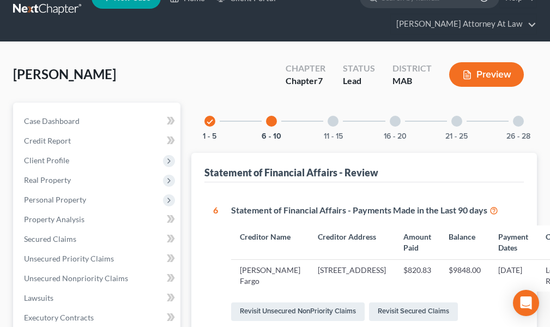
click at [333, 121] on div at bounding box center [333, 121] width 11 height 11
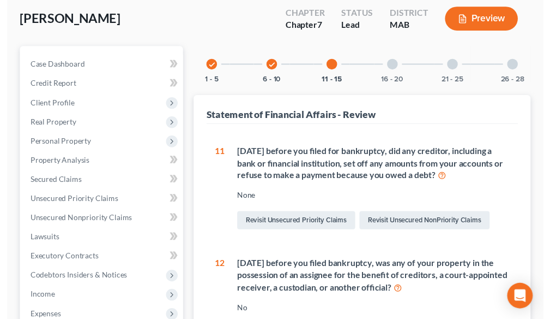
scroll to position [0, 0]
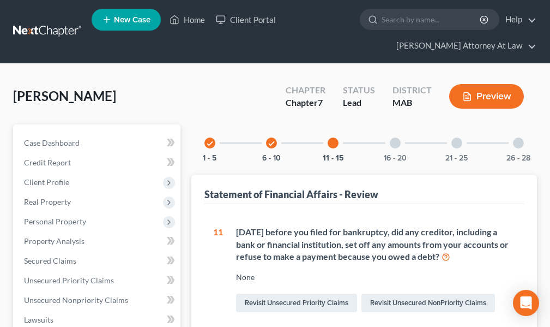
click at [397, 145] on div at bounding box center [395, 142] width 11 height 11
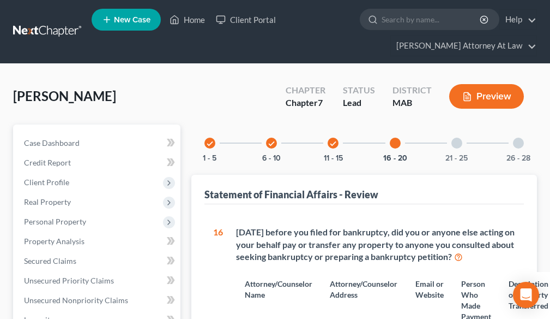
click at [457, 143] on div at bounding box center [457, 142] width 11 height 11
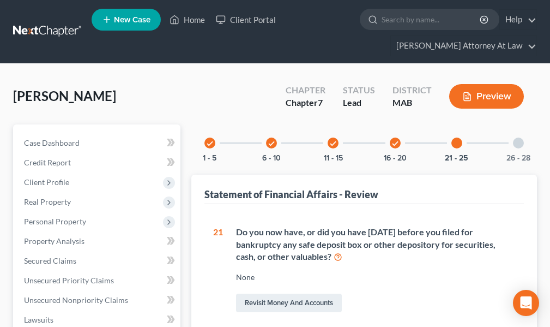
click at [456, 142] on div at bounding box center [457, 142] width 11 height 11
click at [459, 142] on div at bounding box center [457, 142] width 11 height 11
click at [456, 146] on div at bounding box center [457, 142] width 11 height 11
click at [520, 141] on div at bounding box center [518, 142] width 11 height 11
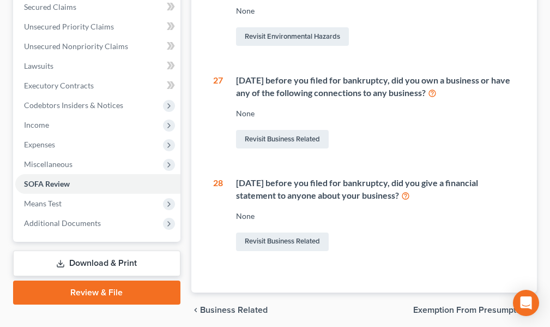
scroll to position [296, 0]
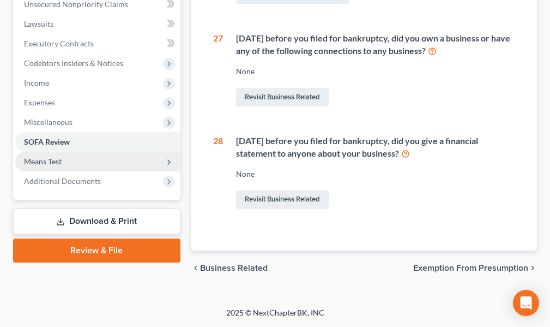
click at [49, 161] on span "Means Test" at bounding box center [43, 161] width 38 height 9
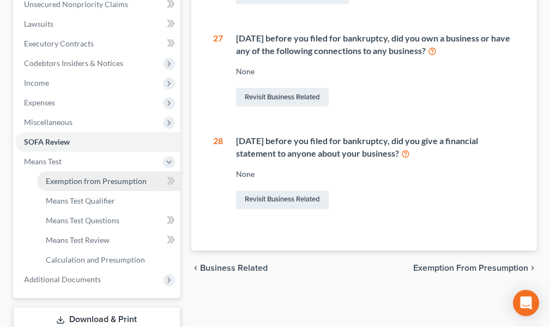
click at [95, 179] on span "Exemption from Presumption" at bounding box center [96, 180] width 101 height 9
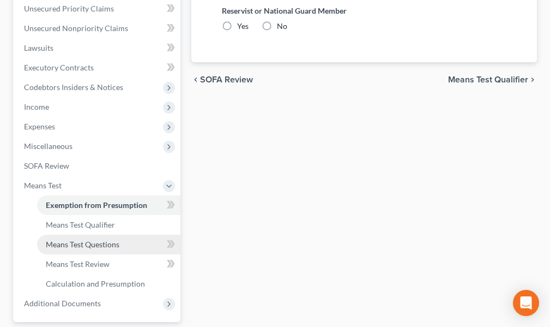
scroll to position [273, 0]
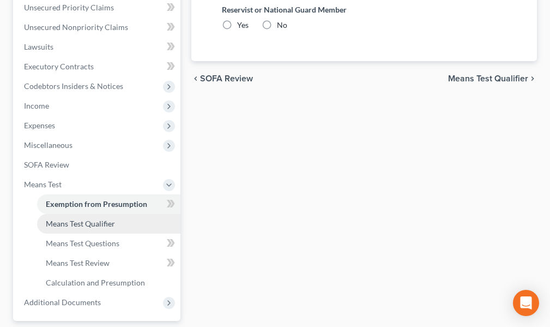
click at [97, 226] on span "Means Test Qualifier" at bounding box center [80, 223] width 69 height 9
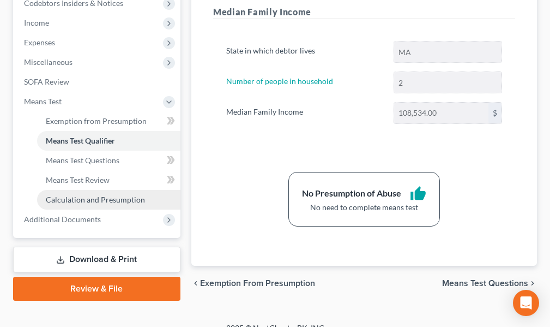
scroll to position [371, 0]
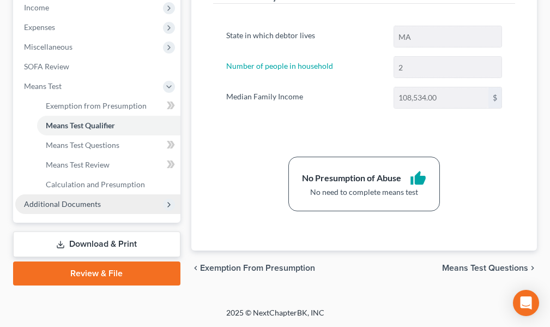
click at [67, 203] on span "Additional Documents" at bounding box center [62, 203] width 77 height 9
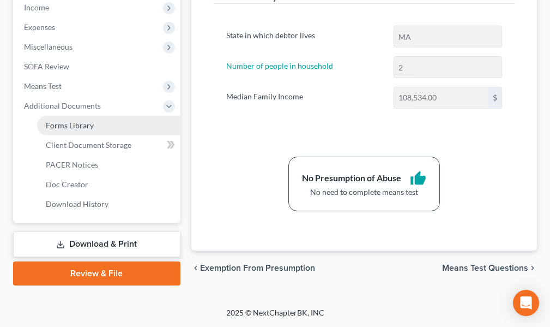
click at [69, 125] on span "Forms Library" at bounding box center [70, 125] width 48 height 9
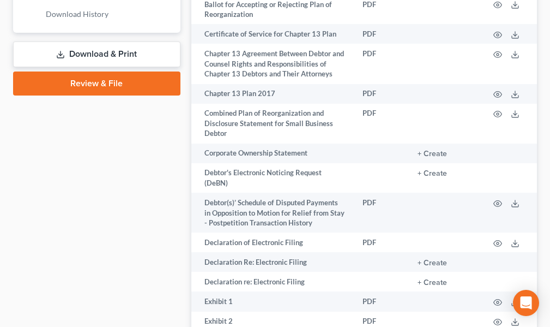
scroll to position [600, 0]
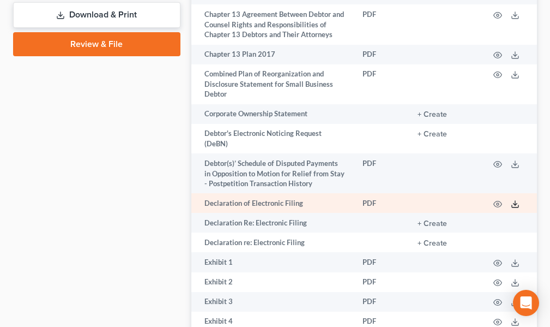
click at [515, 203] on polyline at bounding box center [516, 204] width 4 height 2
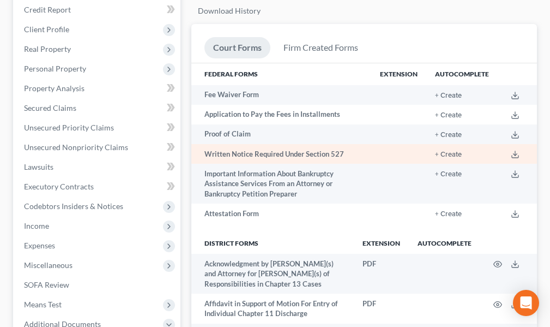
scroll to position [164, 0]
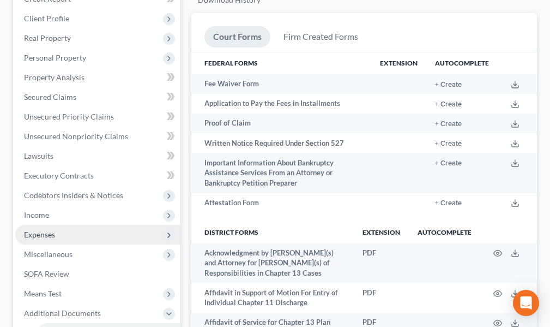
click at [48, 233] on span "Expenses" at bounding box center [39, 234] width 31 height 9
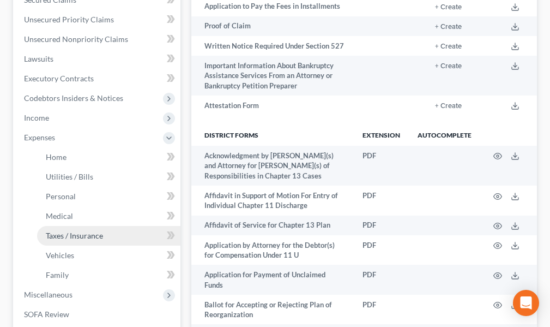
scroll to position [273, 0]
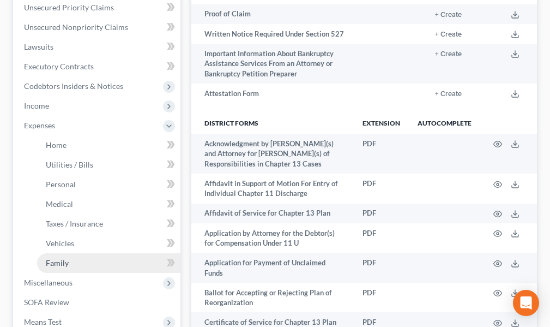
click at [62, 261] on span "Family" at bounding box center [57, 262] width 23 height 9
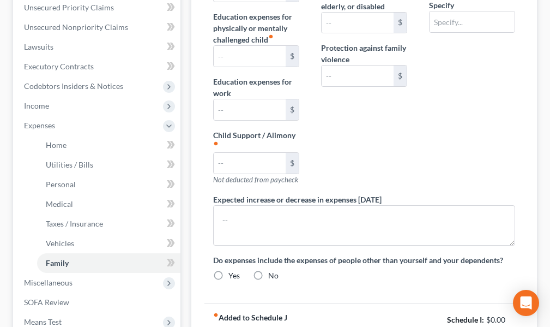
type input "0.00"
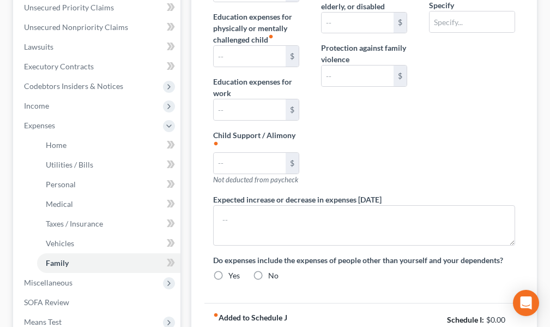
type input "0.00"
type input "5.00"
type input "29.95"
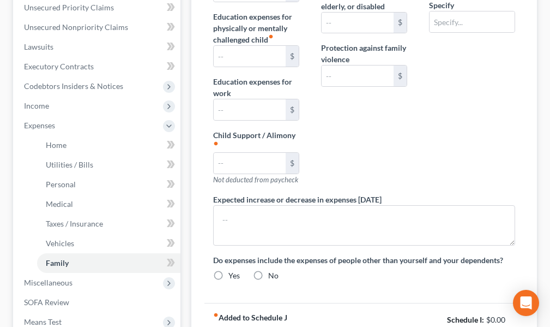
type input "Dues/Memberships"
radio input "true"
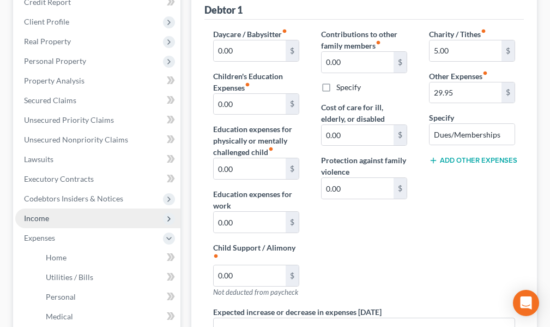
scroll to position [164, 0]
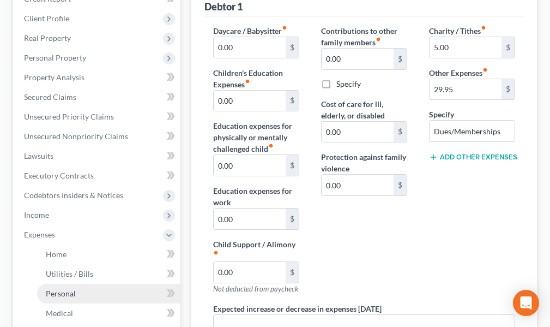
click at [62, 290] on span "Personal" at bounding box center [61, 293] width 30 height 9
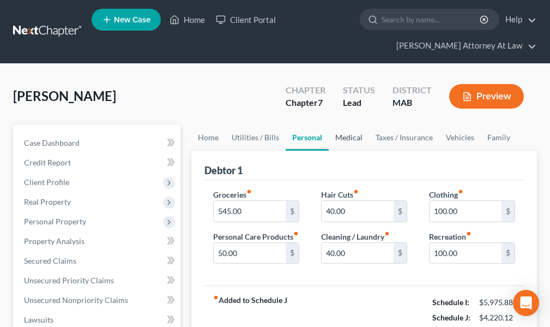
click at [345, 139] on link "Medical" at bounding box center [349, 137] width 40 height 26
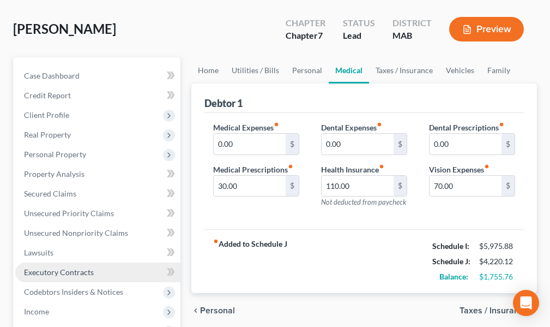
scroll to position [55, 0]
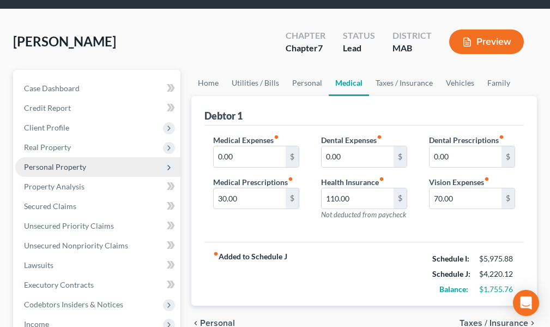
click at [65, 167] on span "Personal Property" at bounding box center [55, 166] width 62 height 9
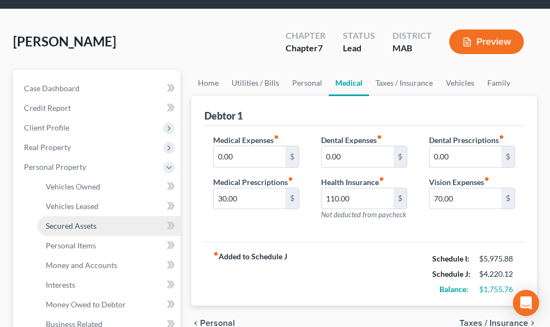
scroll to position [109, 0]
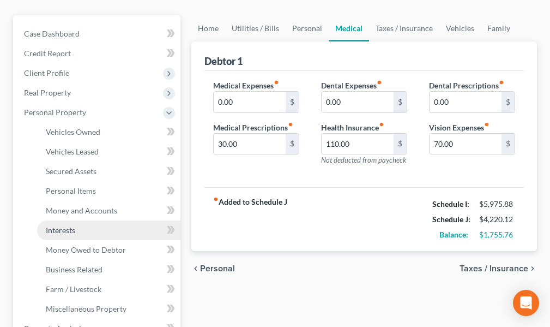
click at [67, 231] on span "Interests" at bounding box center [60, 229] width 29 height 9
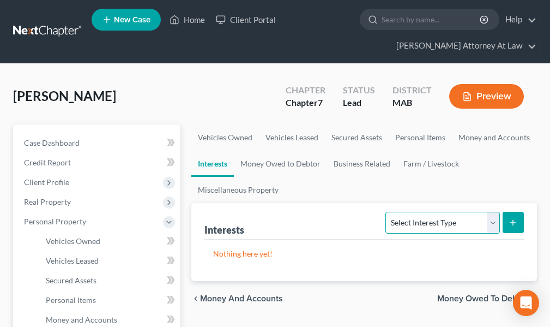
click at [493, 223] on select "Select Interest Type 401K Annuity Bond Education IRA Government Bond Government…" at bounding box center [443, 223] width 114 height 22
click at [310, 225] on div "Interests Select Interest Type 401K Annuity Bond Education IRA Government Bond …" at bounding box center [365, 221] width 320 height 37
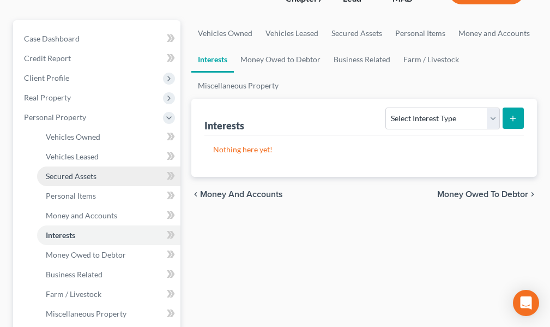
scroll to position [109, 0]
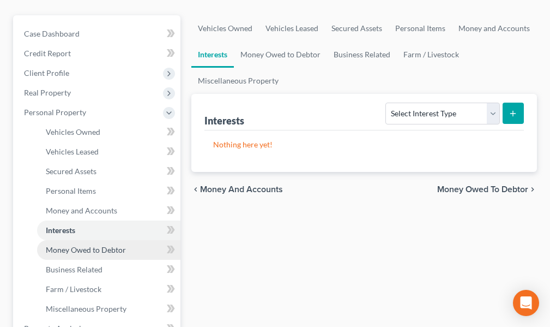
click at [111, 250] on span "Money Owed to Debtor" at bounding box center [86, 249] width 80 height 9
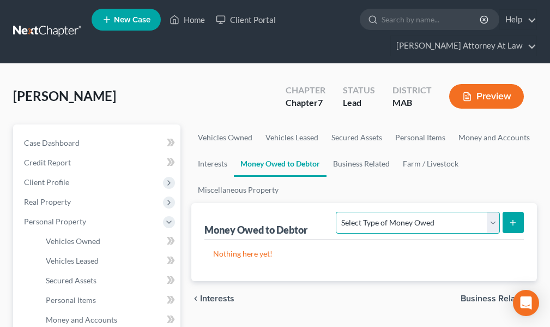
click at [494, 224] on select "Select Type of Money Owed Accounts Receivable Alimony Child Support Claims Agai…" at bounding box center [418, 223] width 164 height 22
click at [492, 224] on select "Select Type of Money Owed Accounts Receivable Alimony Child Support Claims Agai…" at bounding box center [418, 223] width 164 height 22
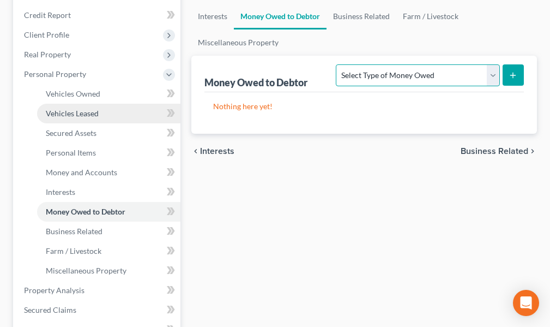
scroll to position [164, 0]
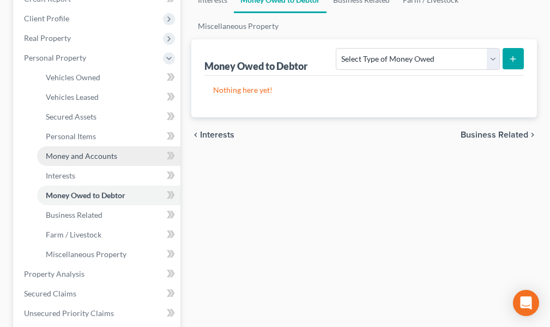
click at [106, 157] on span "Money and Accounts" at bounding box center [81, 155] width 71 height 9
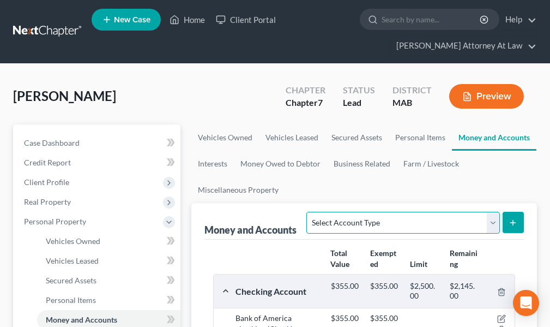
click at [496, 223] on select "Select Account Type Brokerage Cash on Hand Certificates of Deposit Checking Acc…" at bounding box center [403, 223] width 193 height 22
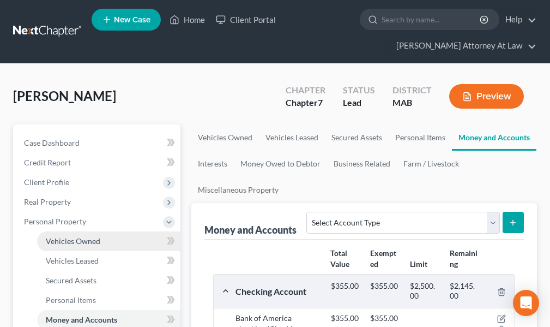
click at [132, 236] on link "Vehicles Owned" at bounding box center [108, 241] width 143 height 20
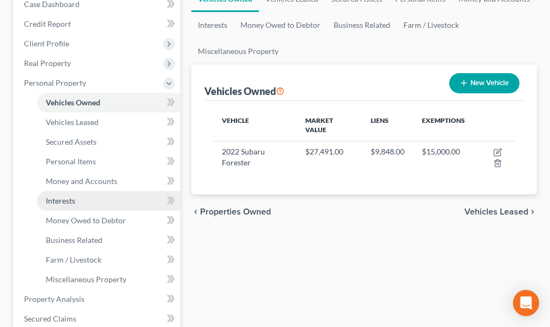
scroll to position [164, 0]
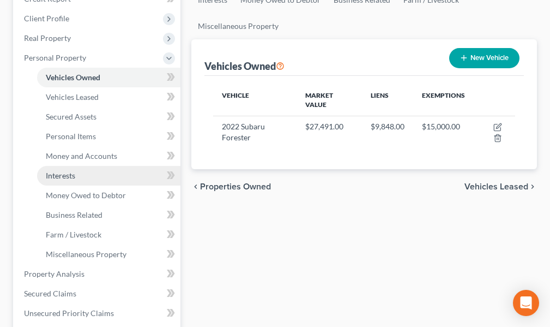
click at [56, 175] on span "Interests" at bounding box center [60, 175] width 29 height 9
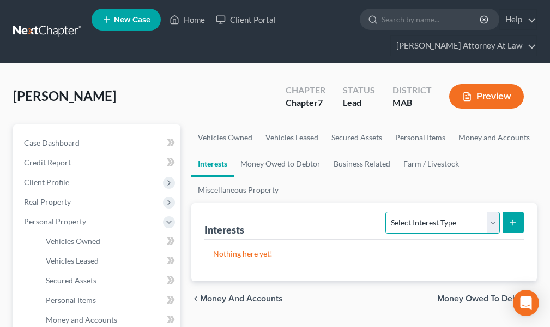
click at [493, 223] on select "Select Interest Type 401K Annuity Bond Education IRA Government Bond Government…" at bounding box center [443, 223] width 114 height 22
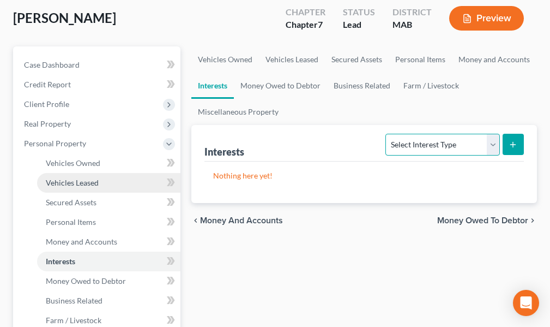
scroll to position [109, 0]
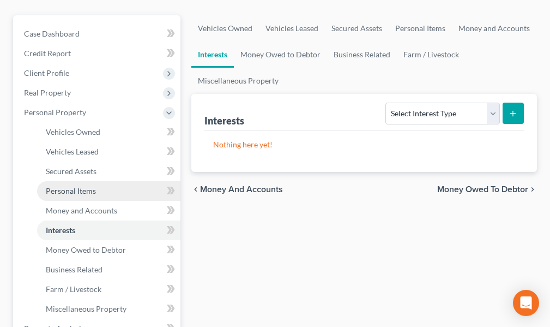
click at [87, 191] on span "Personal Items" at bounding box center [71, 190] width 50 height 9
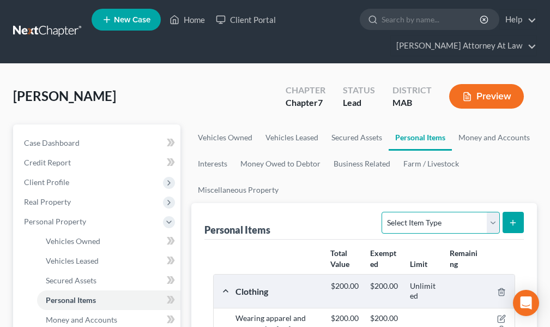
click at [493, 223] on select "Select Item Type Clothing Collectibles Of Value Electronics Firearms Household …" at bounding box center [441, 223] width 118 height 22
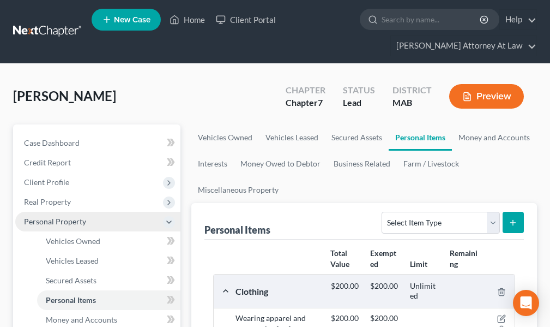
click at [131, 218] on span "Personal Property" at bounding box center [97, 222] width 165 height 20
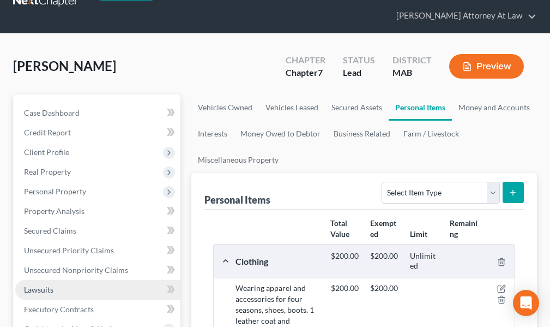
scroll to position [55, 0]
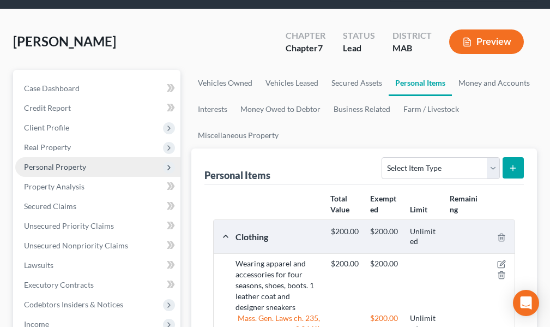
click at [73, 167] on span "Personal Property" at bounding box center [55, 166] width 62 height 9
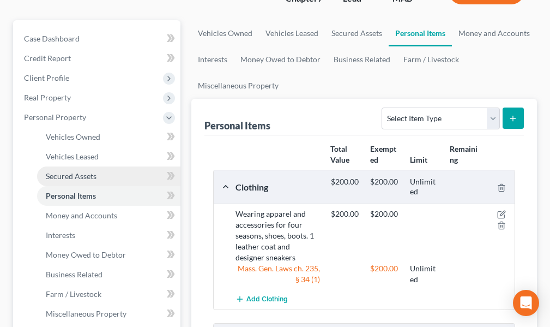
scroll to position [164, 0]
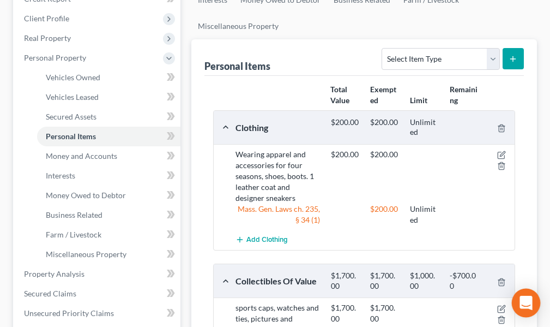
click at [527, 304] on icon "Open Intercom Messenger" at bounding box center [526, 303] width 13 height 14
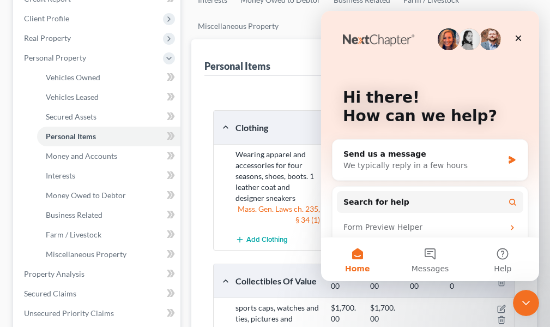
scroll to position [0, 0]
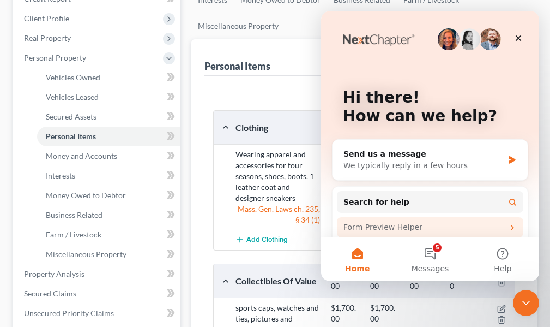
click at [357, 224] on div "Form Preview Helper" at bounding box center [424, 226] width 160 height 11
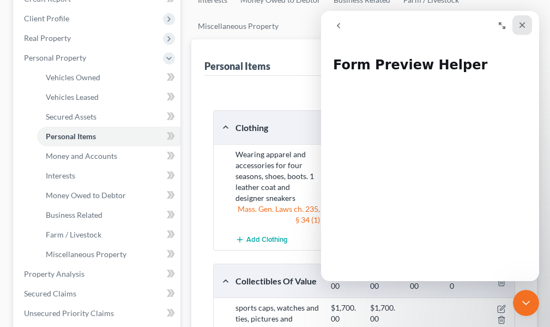
click at [523, 24] on icon "Close" at bounding box center [523, 25] width 6 height 6
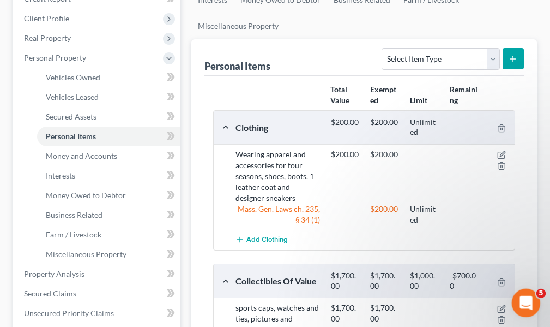
click at [525, 295] on icon "Open Intercom Messenger" at bounding box center [525, 301] width 18 height 18
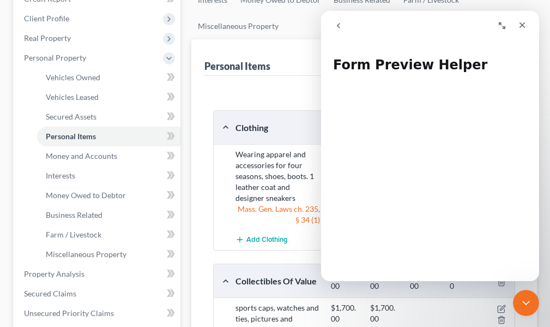
click at [339, 25] on icon "go back" at bounding box center [338, 25] width 3 height 5
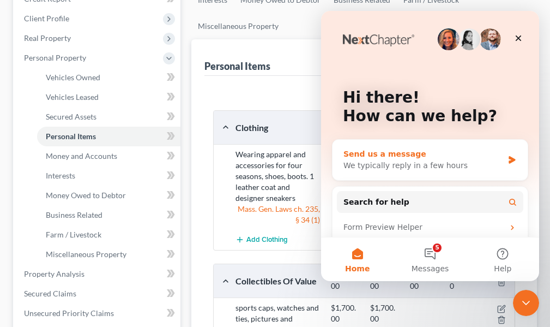
click at [409, 149] on div "Send us a message" at bounding box center [424, 153] width 160 height 11
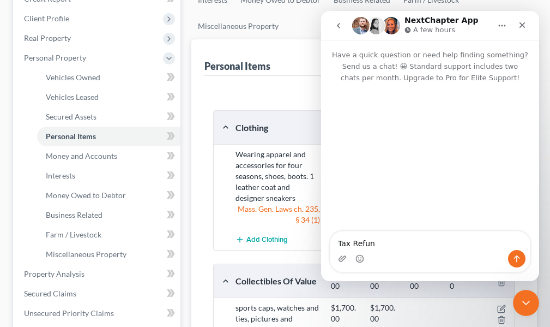
type textarea "Tax Refund"
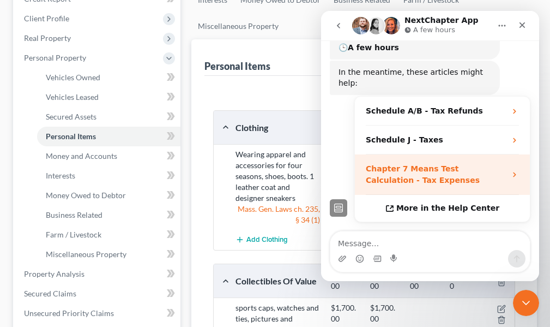
scroll to position [153, 0]
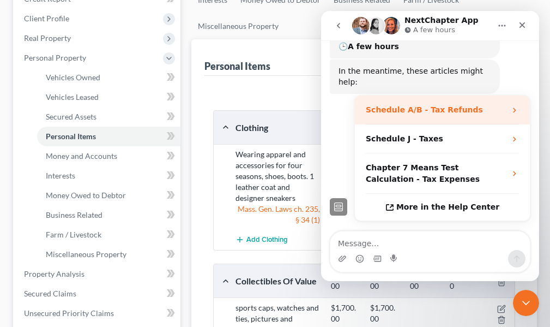
click at [454, 105] on strong "Schedule A/B - Tax Refunds" at bounding box center [424, 109] width 117 height 9
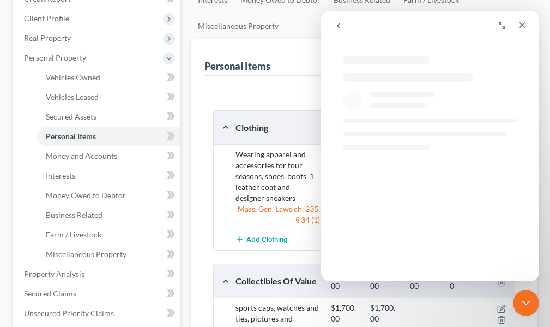
scroll to position [0, 0]
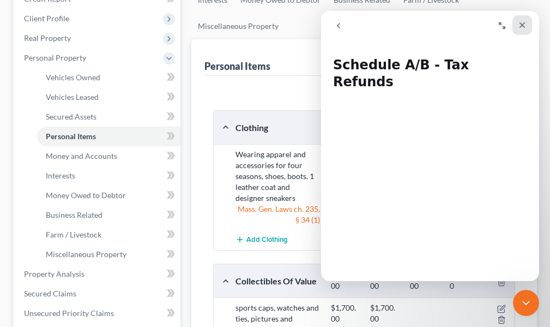
click at [524, 23] on icon "Close" at bounding box center [522, 25] width 9 height 9
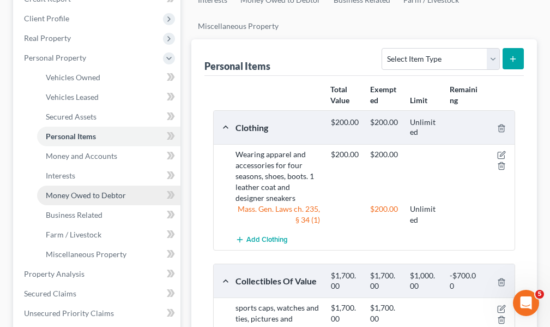
click at [93, 194] on span "Money Owed to Debtor" at bounding box center [86, 194] width 80 height 9
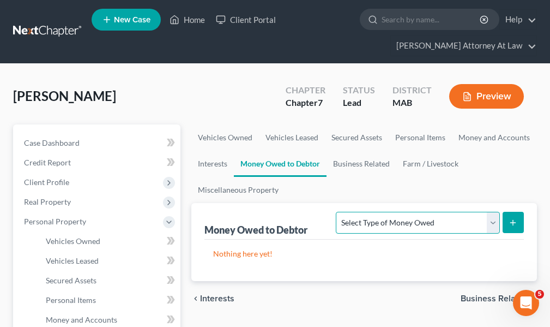
click at [495, 223] on select "Select Type of Money Owed Accounts Receivable Alimony Child Support Claims Agai…" at bounding box center [418, 223] width 164 height 22
select select "expected_tax_refund"
click at [336, 212] on select "Select Type of Money Owed Accounts Receivable Alimony Child Support Claims Agai…" at bounding box center [418, 223] width 164 height 22
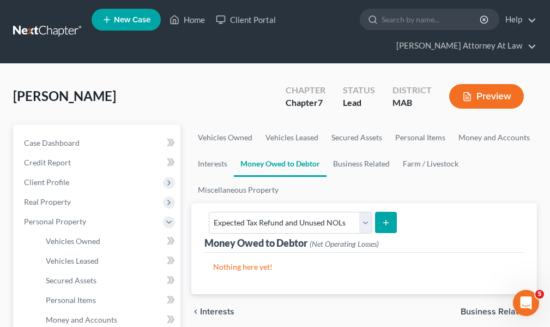
click at [383, 220] on icon "submit" at bounding box center [386, 222] width 9 height 9
select select "0"
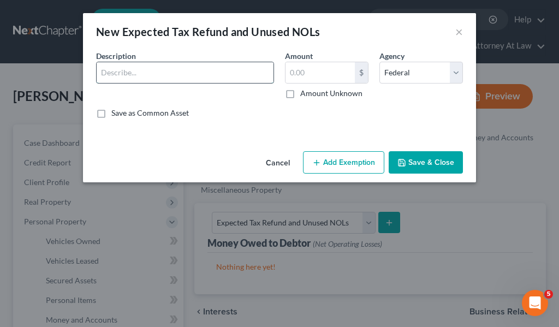
click at [140, 76] on input "text" at bounding box center [185, 72] width 177 height 21
type input "Expected 2025 state tax refund"
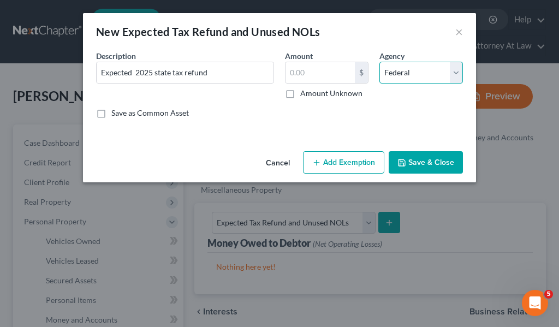
click at [458, 74] on select "Select Federal State Local" at bounding box center [420, 73] width 83 height 22
select select "1"
click at [379, 62] on select "Select Federal State Local" at bounding box center [420, 73] width 83 height 22
click at [302, 73] on input "text" at bounding box center [319, 72] width 69 height 21
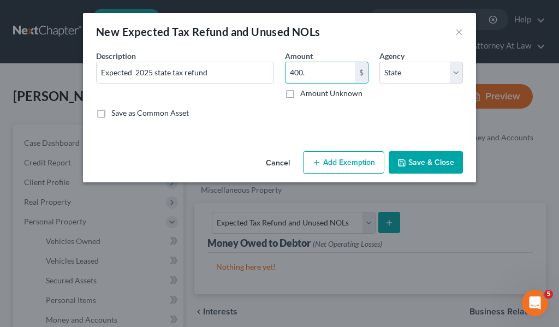
type input "400."
click at [345, 161] on button "Add Exemption" at bounding box center [343, 162] width 81 height 23
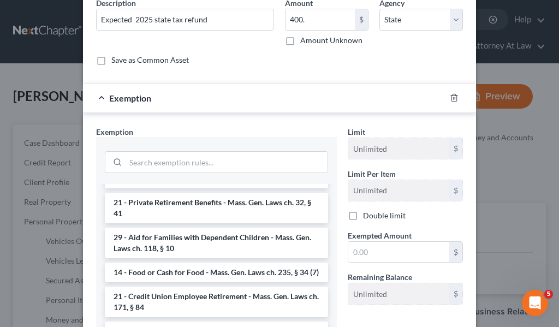
scroll to position [491, 0]
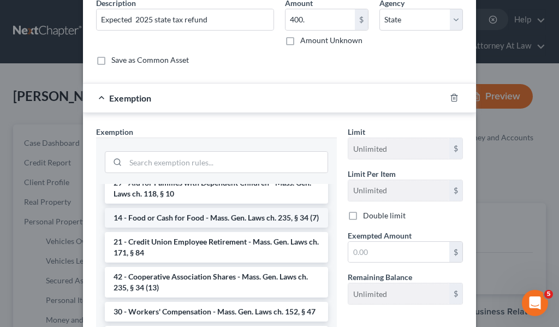
click at [248, 221] on li "14 - Food or Cash for Food - Mass. Gen. Laws ch. 235, § 34 (7)" at bounding box center [216, 218] width 223 height 20
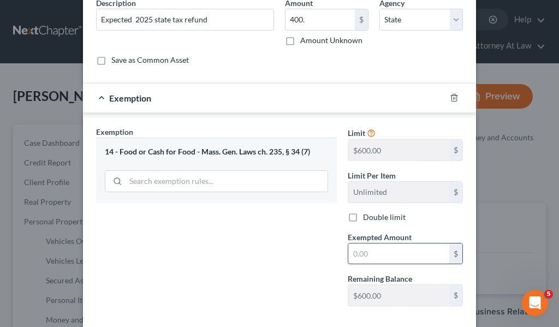
click at [394, 250] on input "text" at bounding box center [398, 253] width 101 height 21
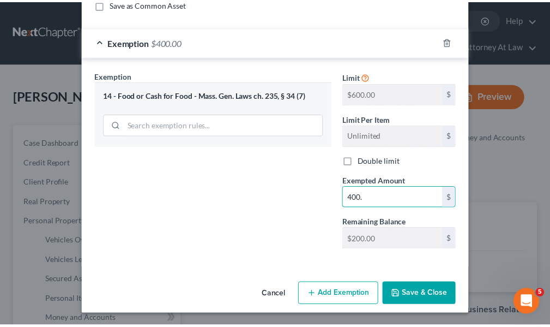
scroll to position [110, 0]
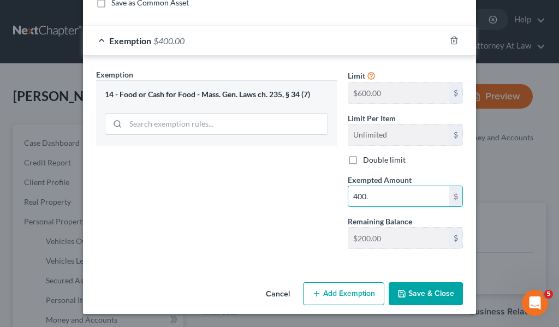
type input "400."
click at [417, 291] on button "Save & Close" at bounding box center [425, 293] width 74 height 23
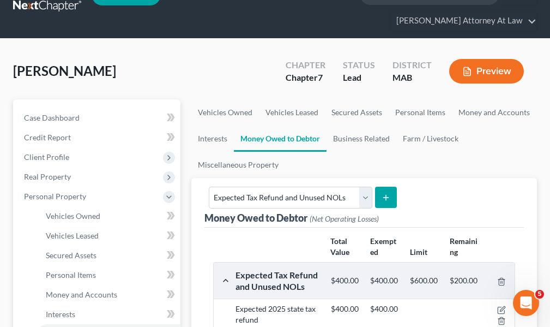
scroll to position [0, 0]
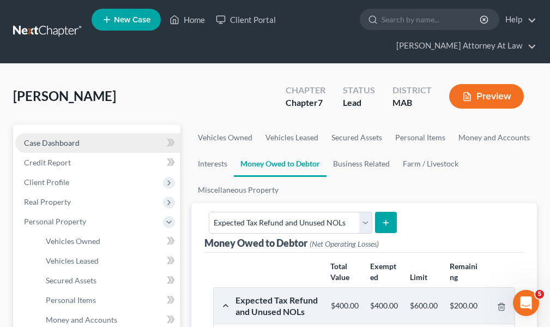
click at [58, 144] on span "Case Dashboard" at bounding box center [52, 142] width 56 height 9
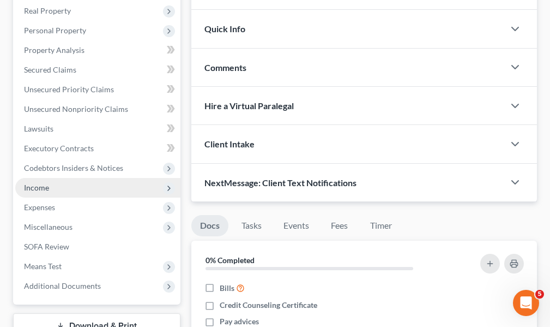
scroll to position [218, 0]
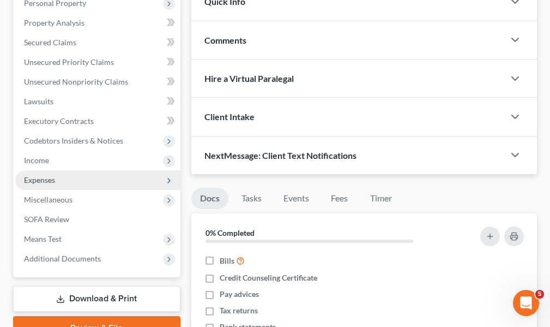
click at [38, 180] on span "Expenses" at bounding box center [39, 179] width 31 height 9
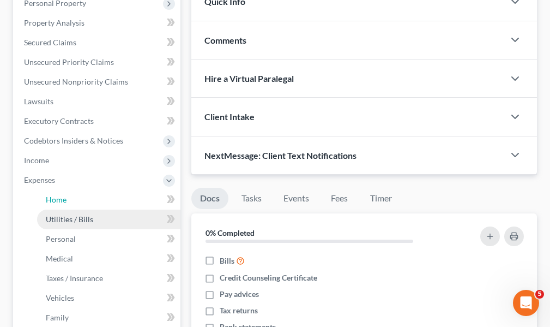
click at [53, 197] on span "Home" at bounding box center [56, 199] width 21 height 9
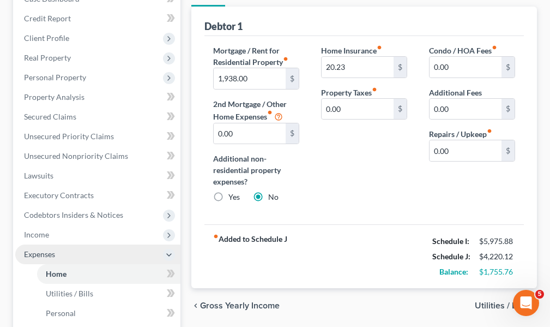
scroll to position [164, 0]
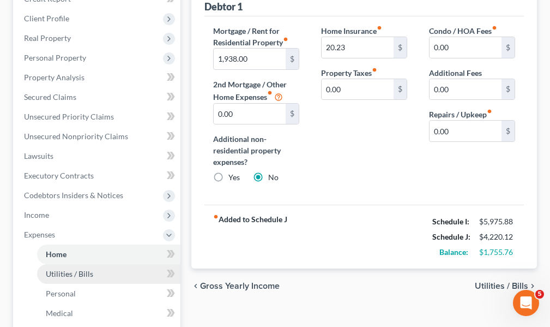
click at [81, 273] on span "Utilities / Bills" at bounding box center [69, 273] width 47 height 9
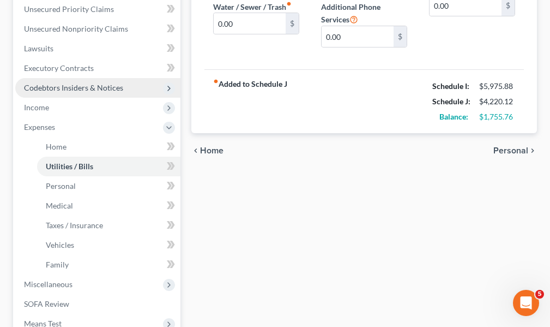
scroll to position [273, 0]
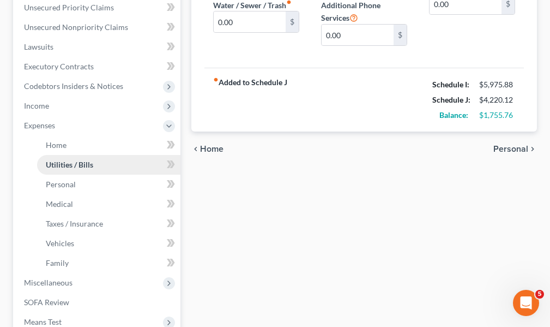
click at [67, 165] on span "Utilities / Bills" at bounding box center [69, 164] width 47 height 9
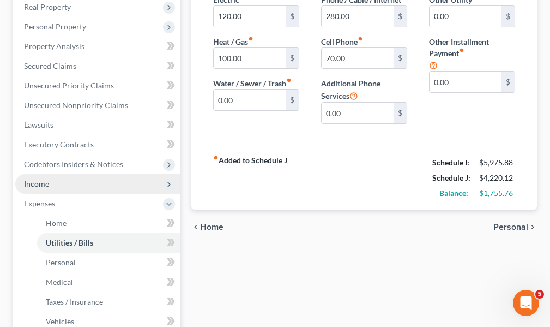
scroll to position [214, 0]
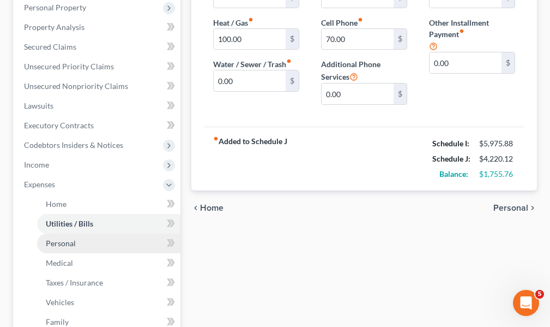
drag, startPoint x: 67, startPoint y: 243, endPoint x: 81, endPoint y: 248, distance: 14.5
click at [67, 243] on span "Personal" at bounding box center [61, 242] width 30 height 9
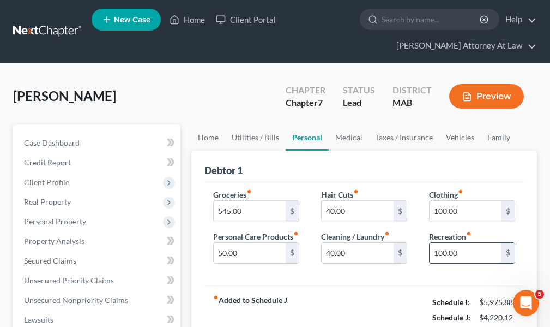
click at [463, 254] on input "100.00" at bounding box center [466, 253] width 72 height 21
click at [456, 254] on input "291." at bounding box center [466, 253] width 72 height 21
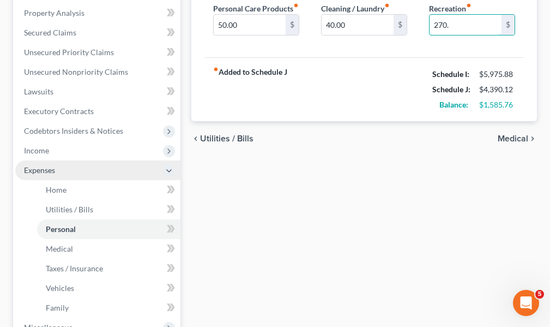
scroll to position [273, 0]
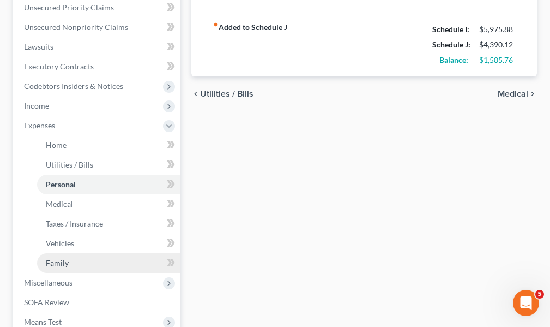
type input "270."
drag, startPoint x: 55, startPoint y: 261, endPoint x: 81, endPoint y: 260, distance: 26.2
click at [55, 261] on span "Family" at bounding box center [57, 262] width 23 height 9
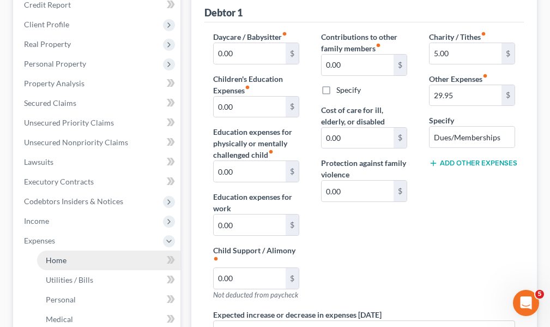
scroll to position [218, 0]
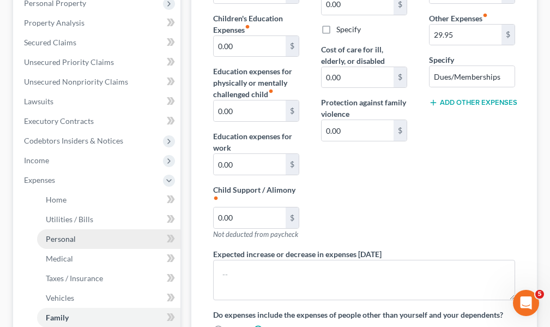
click at [69, 238] on span "Personal" at bounding box center [61, 238] width 30 height 9
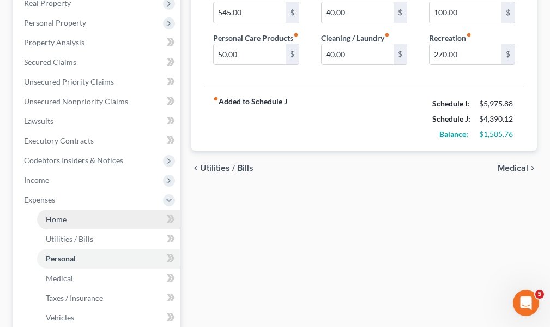
scroll to position [218, 0]
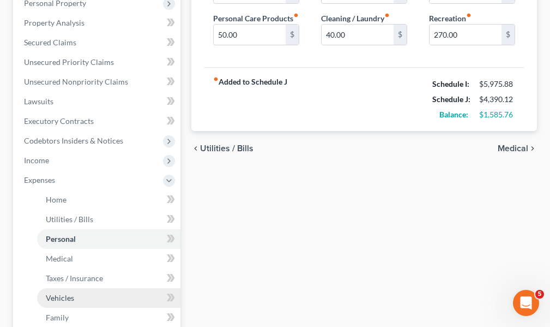
drag, startPoint x: 57, startPoint y: 297, endPoint x: 68, endPoint y: 296, distance: 11.0
click at [57, 297] on span "Vehicles" at bounding box center [60, 297] width 28 height 9
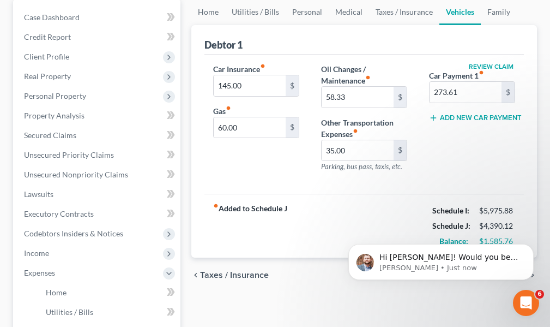
scroll to position [164, 0]
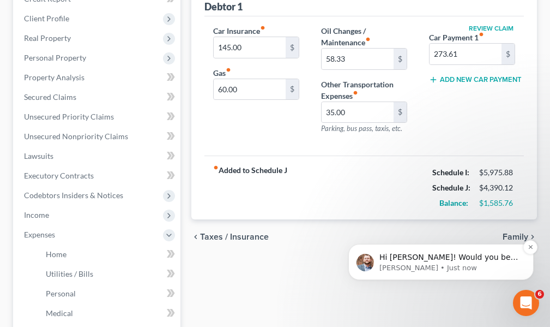
click at [492, 261] on span "Hi [PERSON_NAME]! Would you be able to elaborate on what issue you are running …" at bounding box center [449, 290] width 139 height 74
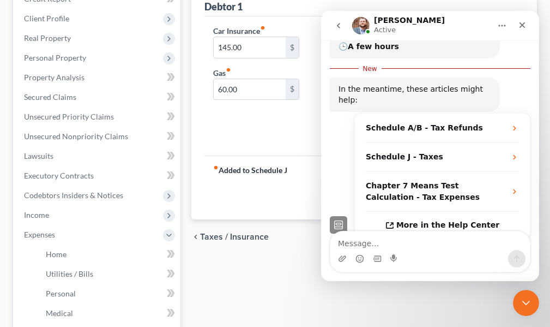
scroll to position [153, 0]
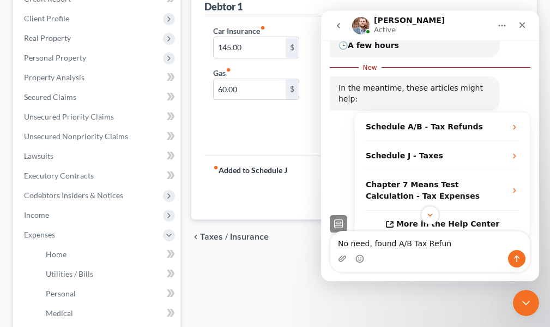
type textarea "No need, found A/B Tax Refund"
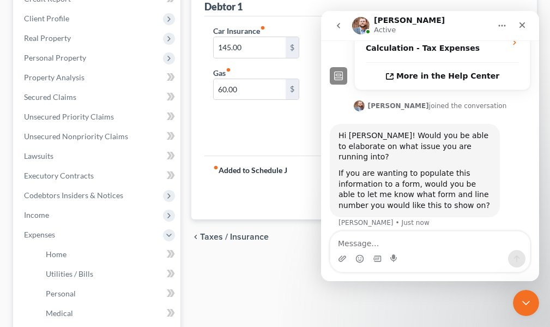
scroll to position [283, 0]
click at [522, 299] on icon "Close Intercom Messenger" at bounding box center [525, 301] width 8 height 4
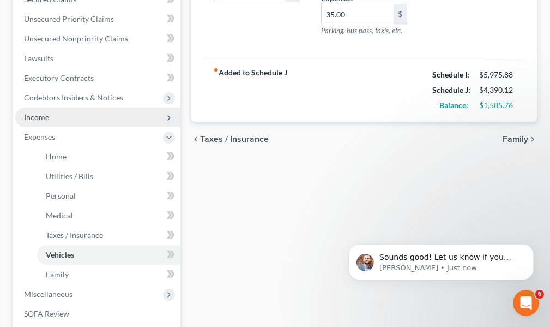
scroll to position [273, 0]
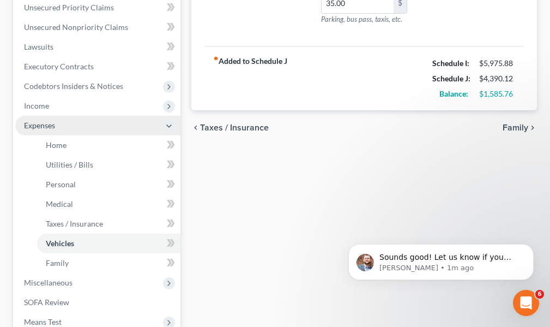
click at [50, 124] on span "Expenses" at bounding box center [39, 125] width 31 height 9
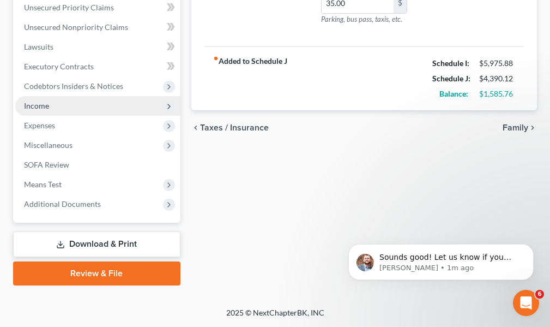
click at [39, 105] on span "Income" at bounding box center [36, 105] width 25 height 9
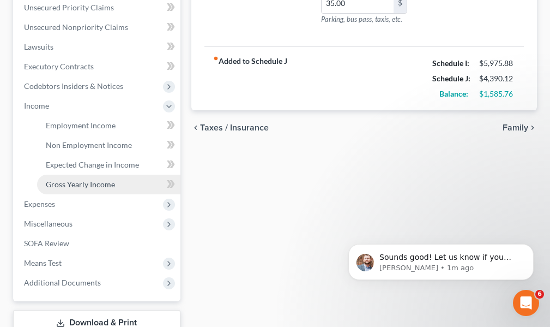
click at [90, 184] on span "Gross Yearly Income" at bounding box center [80, 183] width 69 height 9
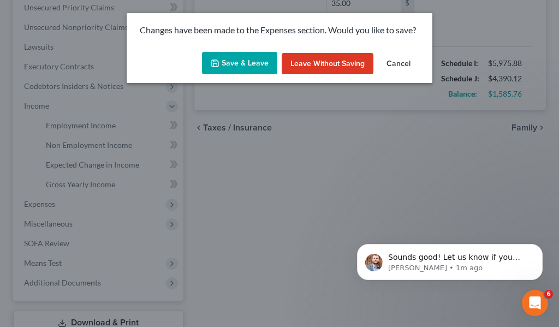
click at [245, 61] on button "Save & Leave" at bounding box center [239, 63] width 75 height 23
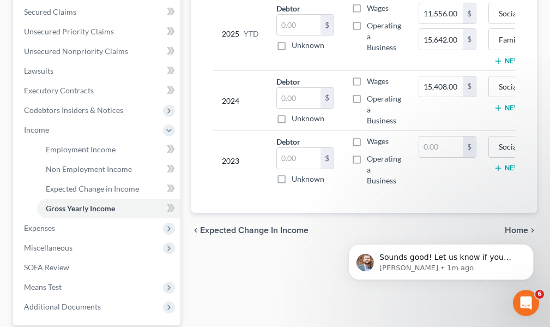
scroll to position [273, 0]
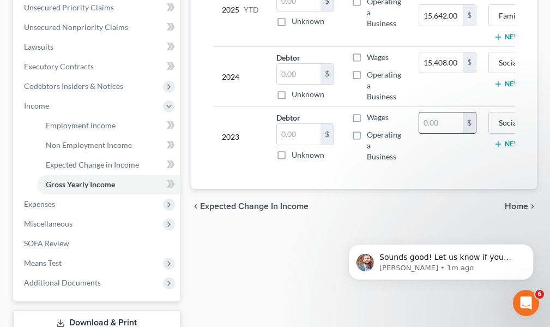
click at [442, 122] on input "text" at bounding box center [442, 122] width 44 height 21
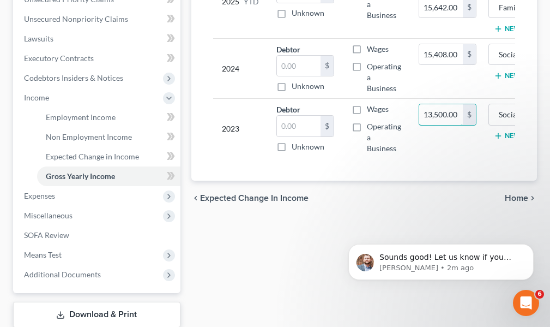
scroll to position [283, 0]
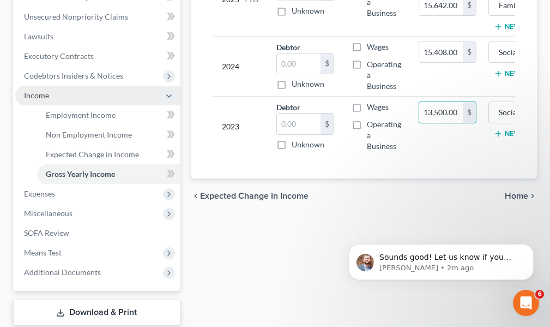
click at [40, 96] on span "Income" at bounding box center [36, 95] width 25 height 9
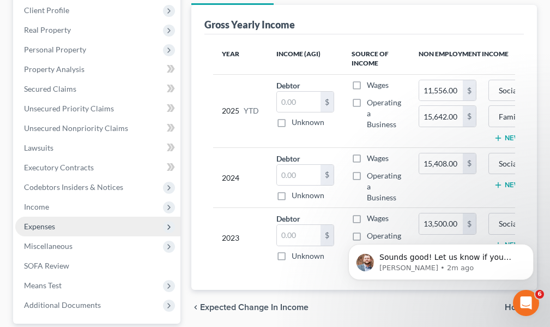
scroll to position [191, 0]
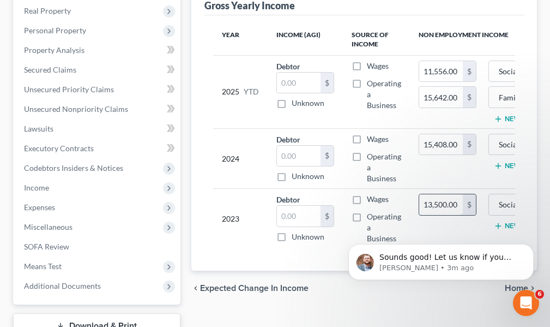
click at [461, 203] on input "13,500.00" at bounding box center [442, 204] width 44 height 21
click at [423, 205] on input "0" at bounding box center [442, 204] width 44 height 21
click at [418, 203] on div "Sounds good! Let us know if you need any additional assistance! [PERSON_NAME] •…" at bounding box center [441, 211] width 201 height 136
click at [416, 201] on div "Sounds good! Let us know if you need any additional assistance! [PERSON_NAME] •…" at bounding box center [441, 211] width 201 height 136
click at [441, 206] on div "Sounds good! Let us know if you need any additional assistance! [PERSON_NAME] •…" at bounding box center [441, 211] width 201 height 136
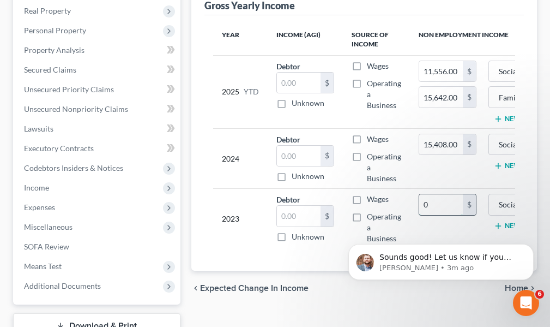
click at [436, 204] on input "0" at bounding box center [442, 204] width 44 height 21
type input "14,964.00"
drag, startPoint x: 342, startPoint y: 268, endPoint x: 336, endPoint y: 267, distance: 5.6
click at [338, 267] on body "Sounds good! Let us know if you need any additional assistance! [PERSON_NAME] •…" at bounding box center [441, 235] width 209 height 113
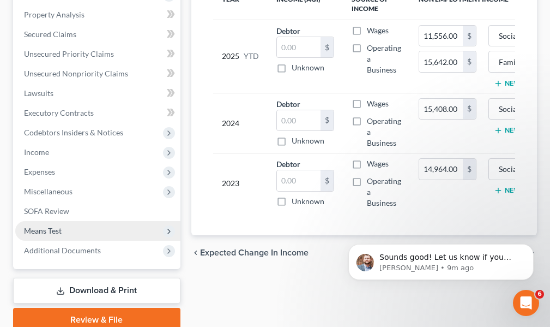
scroll to position [273, 0]
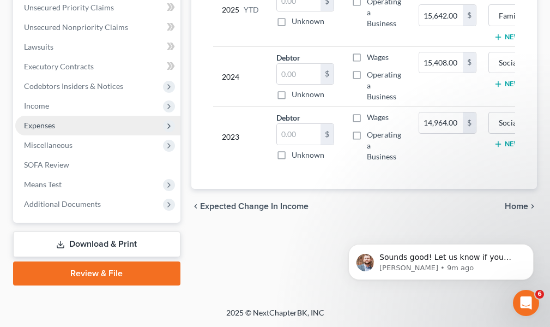
click at [45, 123] on span "Expenses" at bounding box center [39, 125] width 31 height 9
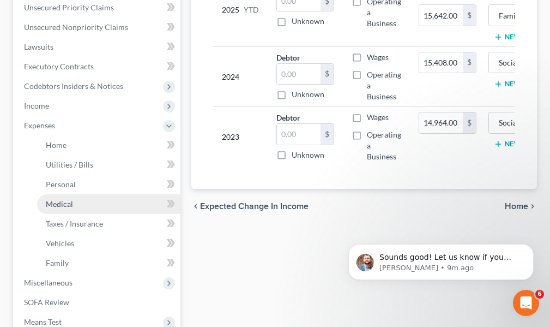
click at [67, 202] on span "Medical" at bounding box center [59, 203] width 27 height 9
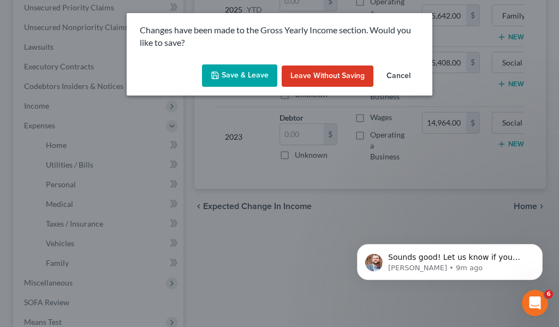
click at [227, 73] on button "Save & Leave" at bounding box center [239, 75] width 75 height 23
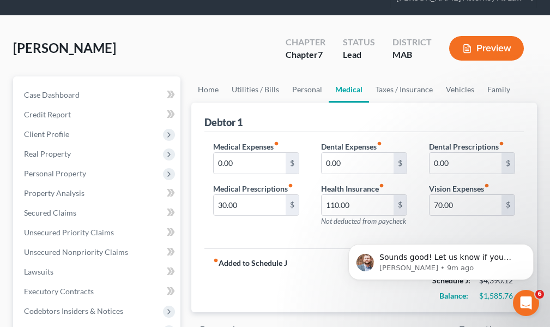
scroll to position [55, 0]
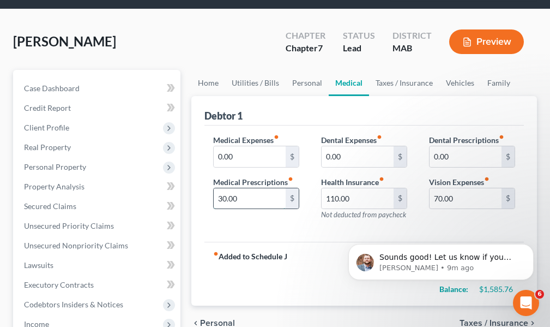
click at [254, 199] on input "30.00" at bounding box center [250, 198] width 72 height 21
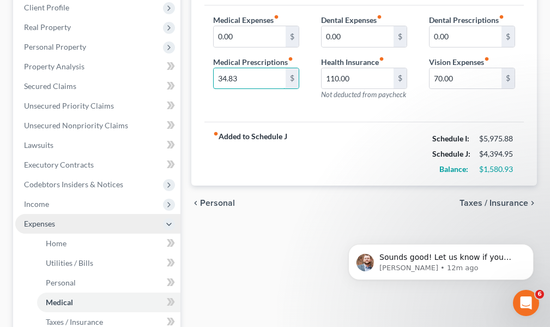
scroll to position [164, 0]
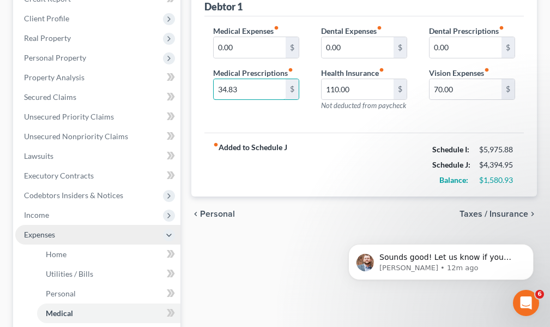
type input "34.83"
click at [170, 234] on icon at bounding box center [169, 235] width 9 height 9
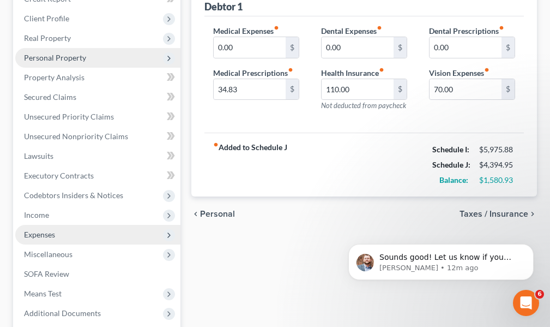
click at [58, 58] on span "Personal Property" at bounding box center [55, 57] width 62 height 9
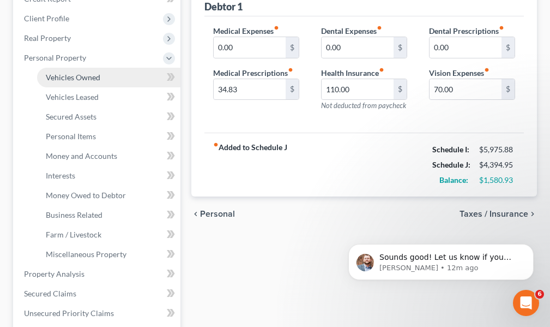
click at [66, 77] on span "Vehicles Owned" at bounding box center [73, 77] width 55 height 9
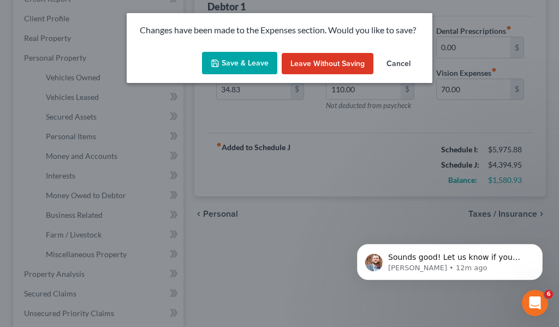
click at [231, 61] on button "Save & Leave" at bounding box center [239, 63] width 75 height 23
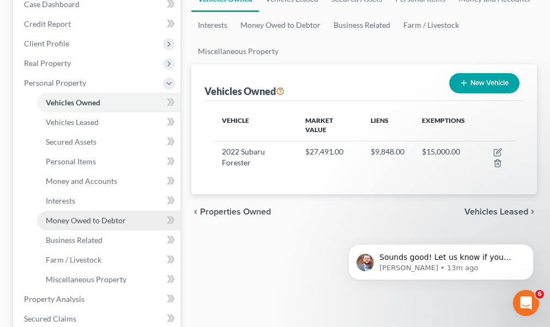
scroll to position [164, 0]
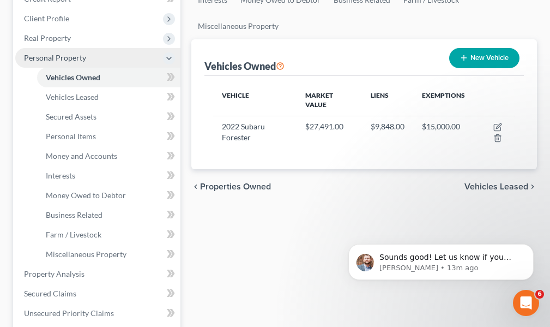
click at [167, 56] on icon at bounding box center [169, 58] width 9 height 9
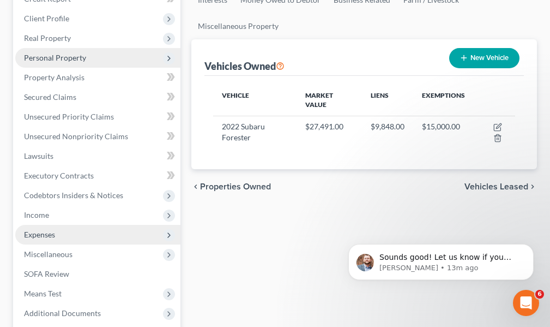
click at [34, 235] on span "Expenses" at bounding box center [39, 234] width 31 height 9
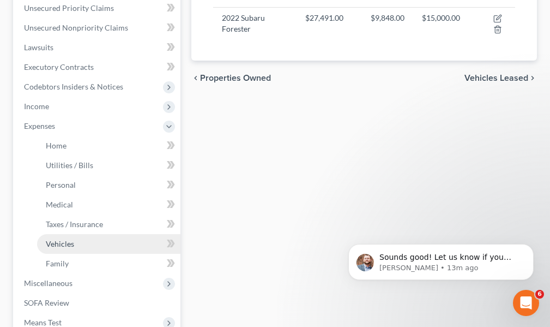
scroll to position [273, 0]
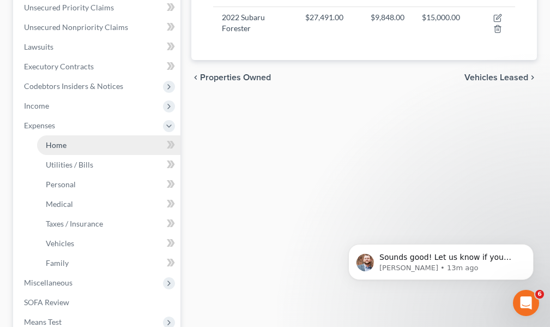
click at [61, 145] on span "Home" at bounding box center [56, 144] width 21 height 9
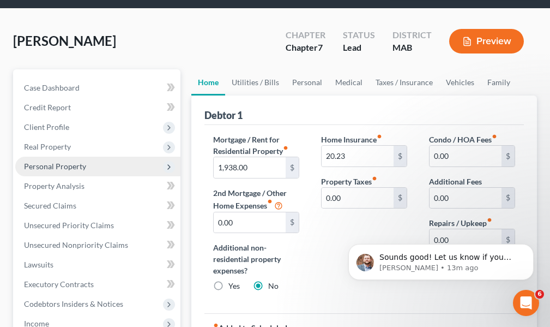
scroll to position [55, 0]
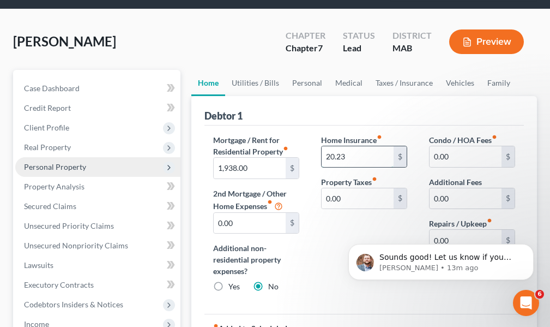
click at [354, 157] on input "20.23" at bounding box center [358, 156] width 72 height 21
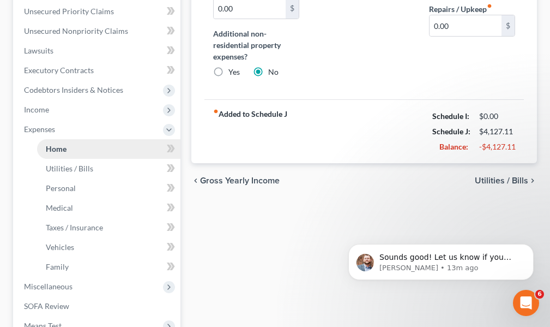
scroll to position [273, 0]
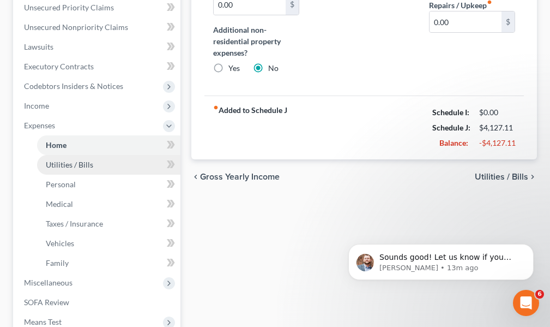
type input "26.00"
drag, startPoint x: 79, startPoint y: 161, endPoint x: 82, endPoint y: 166, distance: 6.7
click at [80, 161] on span "Utilities / Bills" at bounding box center [69, 164] width 47 height 9
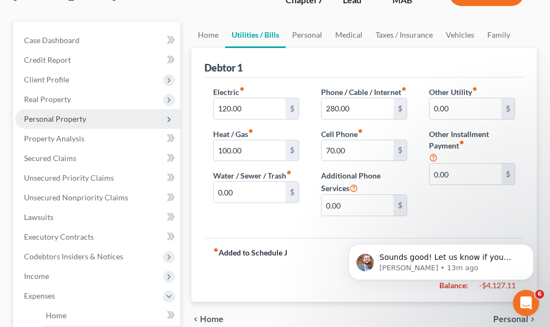
scroll to position [109, 0]
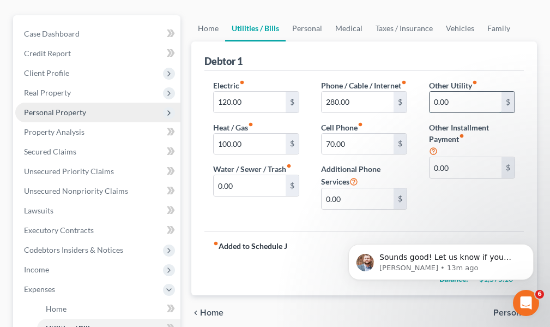
click at [453, 103] on input "0.00" at bounding box center [466, 102] width 72 height 21
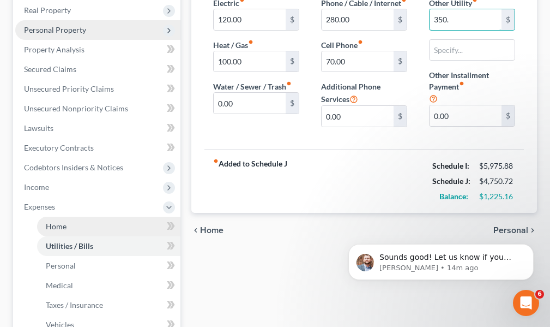
scroll to position [218, 0]
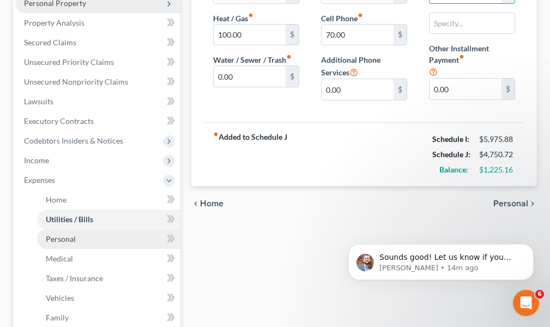
type input "350."
click at [65, 240] on span "Personal" at bounding box center [61, 238] width 30 height 9
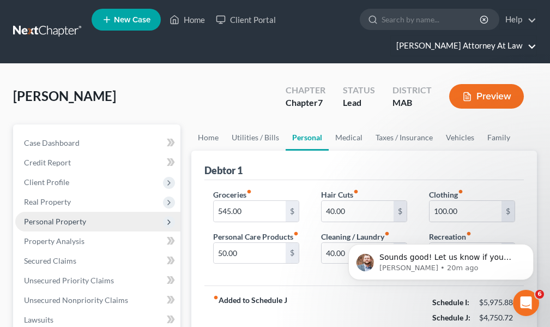
click at [534, 45] on link "[PERSON_NAME] Attorney At Law" at bounding box center [464, 46] width 146 height 20
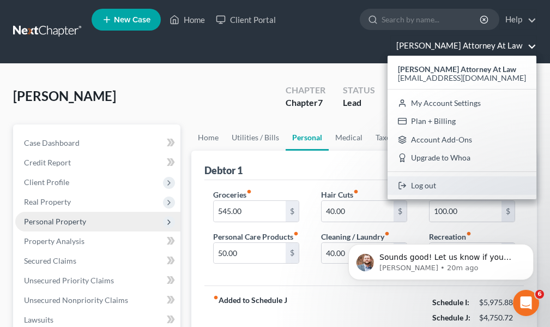
click at [424, 184] on link "Log out" at bounding box center [462, 185] width 149 height 19
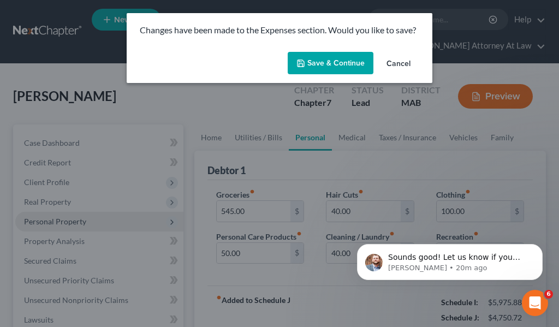
click at [325, 58] on button "Save & Continue" at bounding box center [331, 63] width 86 height 23
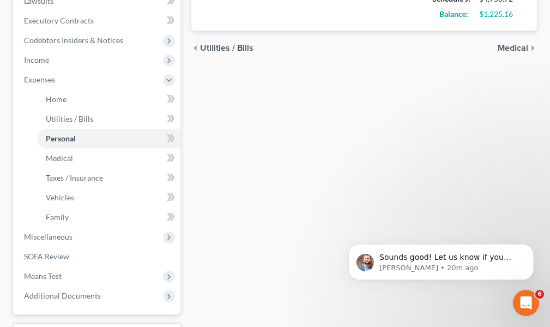
scroll to position [327, 0]
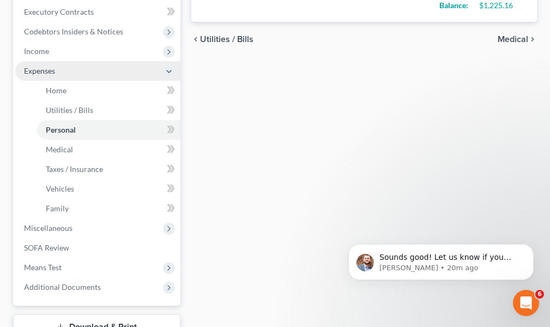
click at [166, 71] on icon at bounding box center [169, 71] width 9 height 9
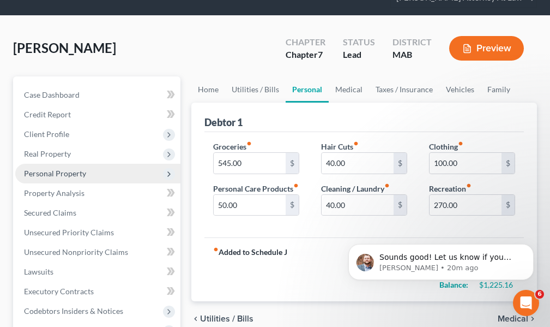
scroll to position [0, 0]
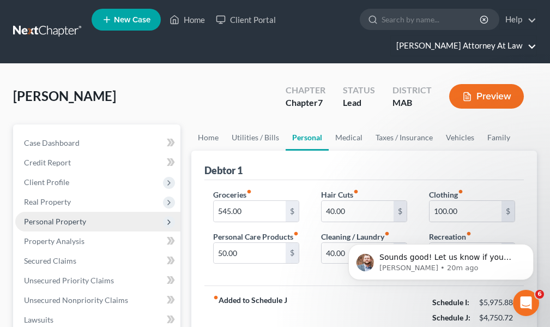
click at [532, 45] on link "[PERSON_NAME] Attorney At Law" at bounding box center [464, 46] width 146 height 20
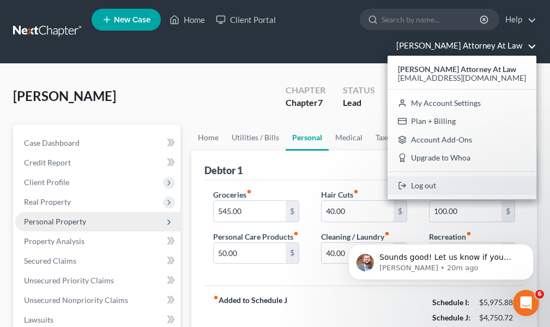
click at [433, 185] on link "Log out" at bounding box center [462, 185] width 149 height 19
